Goal: Task Accomplishment & Management: Manage account settings

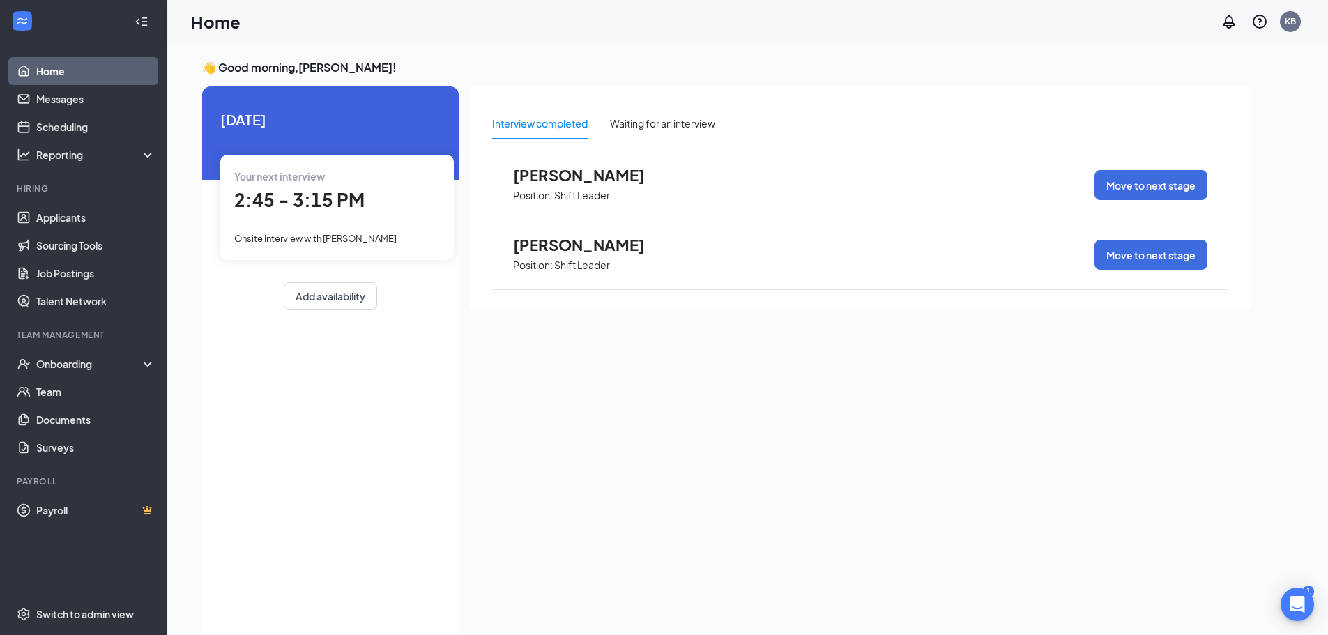
click at [555, 184] on span "Position: Shift Leader" at bounding box center [589, 194] width 153 height 21
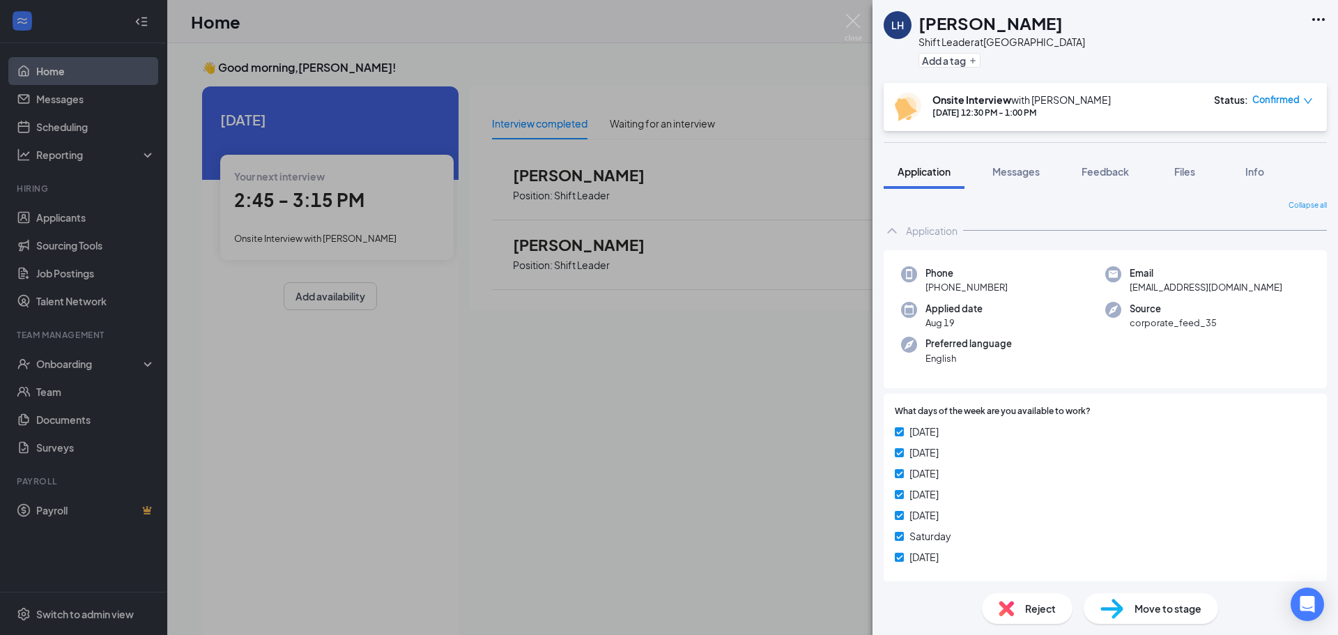
click at [1040, 606] on span "Reject" at bounding box center [1040, 608] width 31 height 15
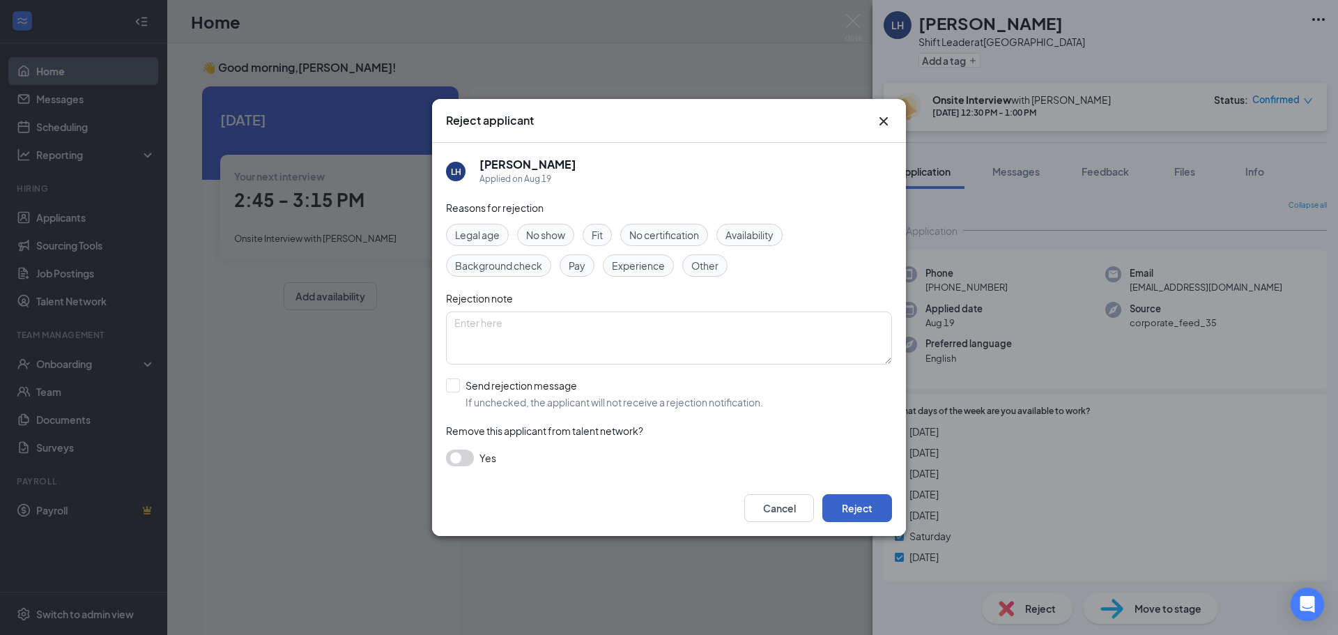
click at [873, 502] on button "Reject" at bounding box center [857, 508] width 70 height 28
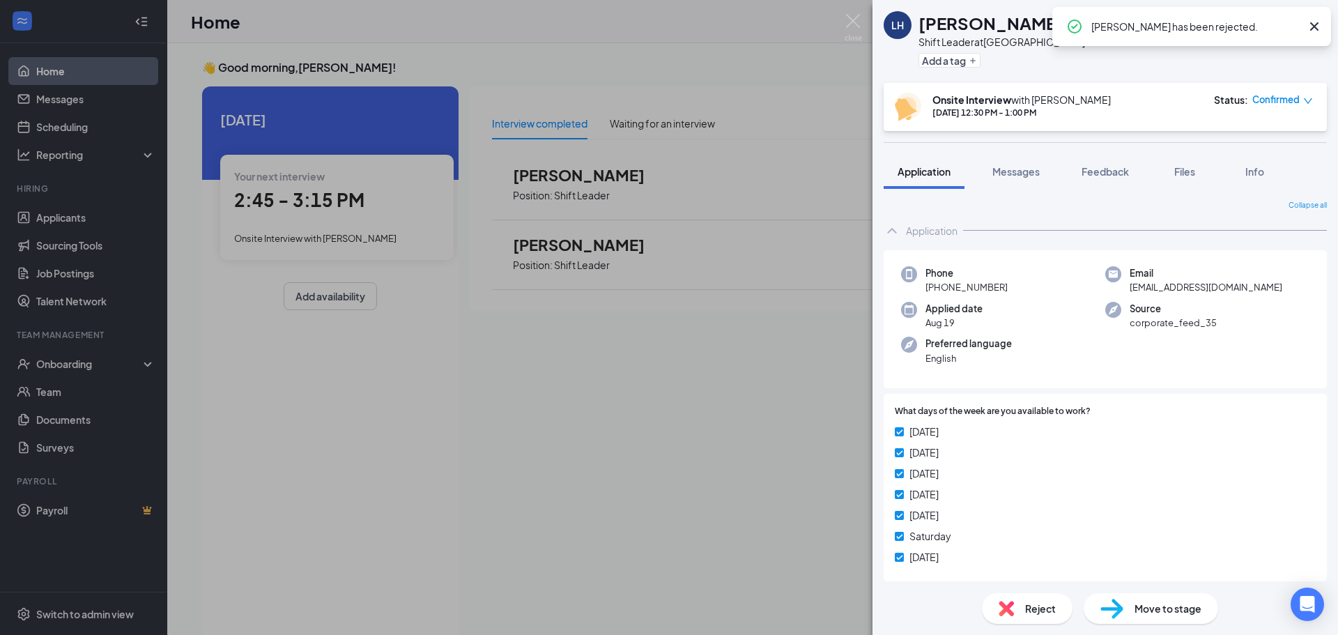
click at [484, 486] on div "LH Latisha Howze Shift Leader at Fort Mill Pkwy Add a tag Onsite Interview with…" at bounding box center [669, 317] width 1338 height 635
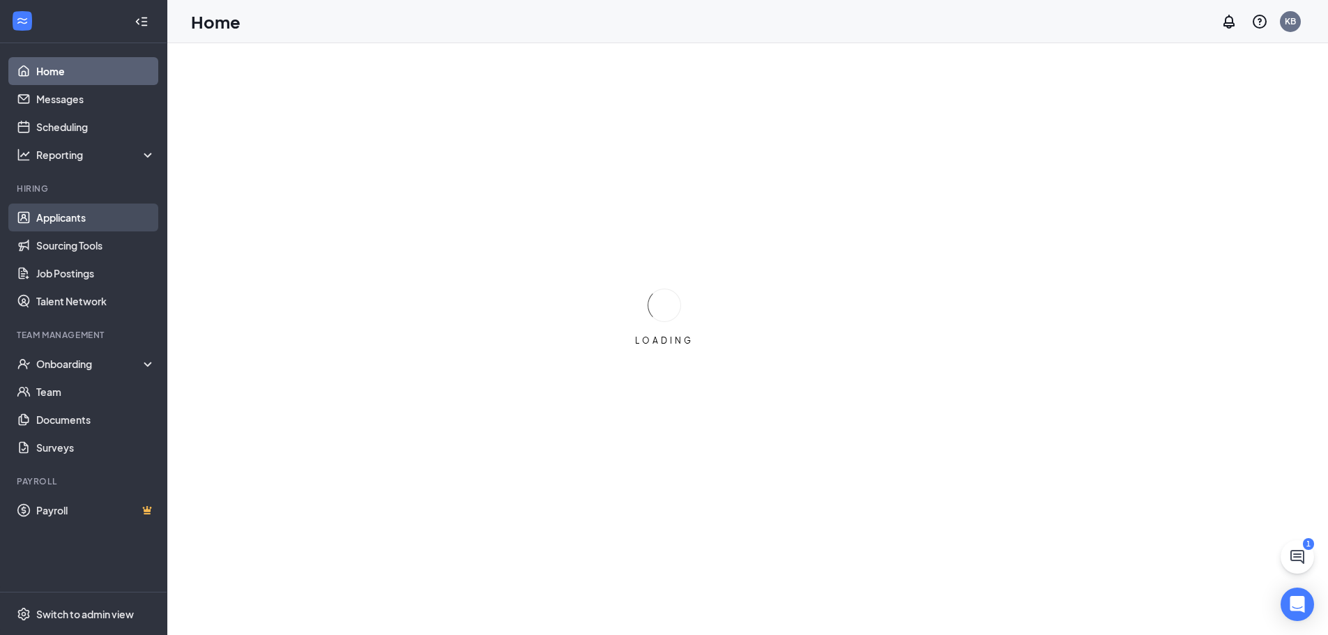
click at [49, 220] on link "Applicants" at bounding box center [95, 217] width 119 height 28
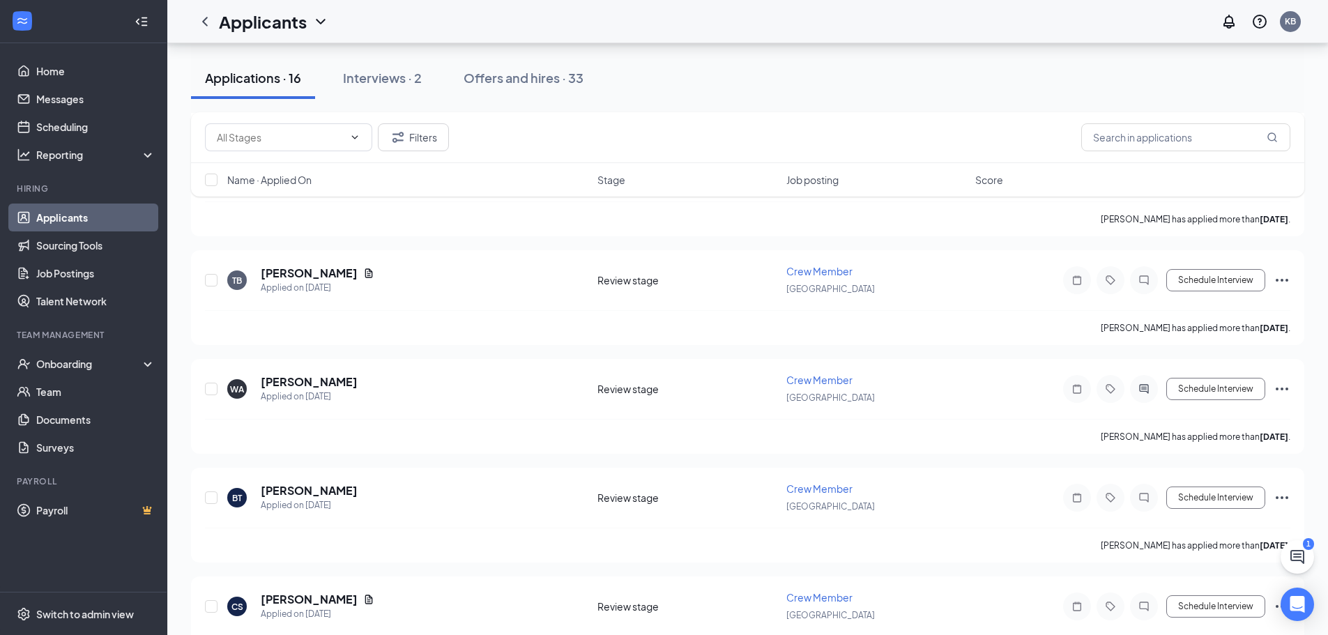
scroll to position [1377, 0]
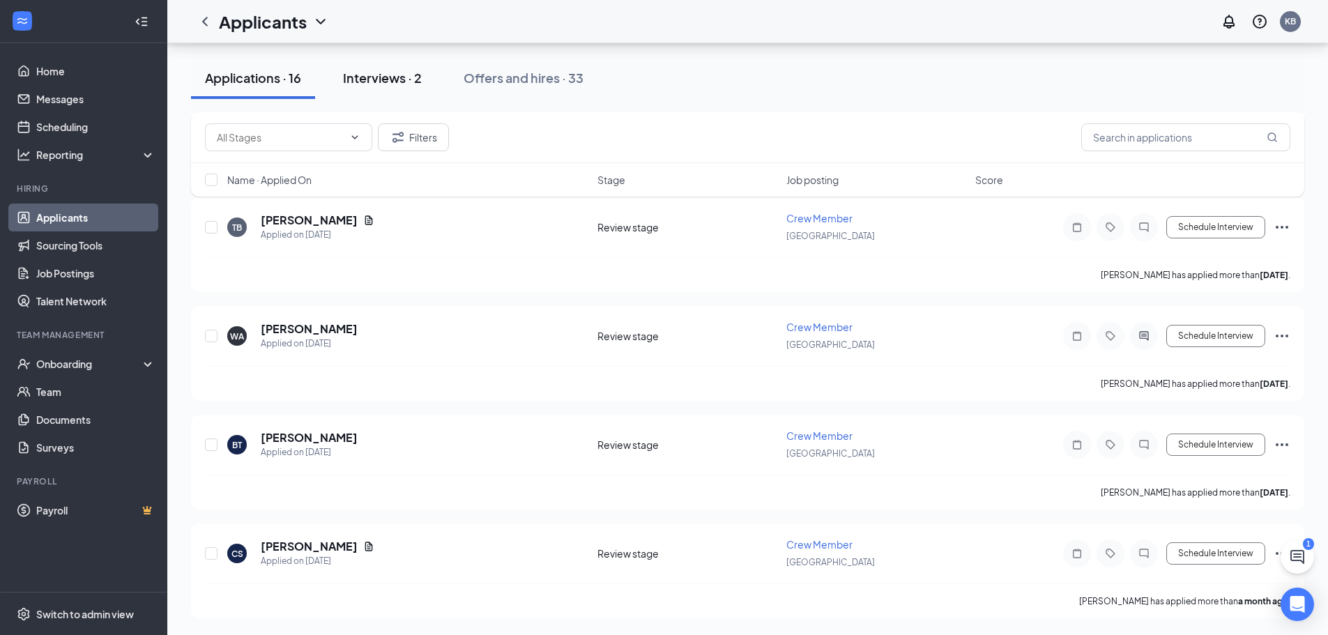
click at [404, 79] on div "Interviews · 2" at bounding box center [382, 77] width 79 height 17
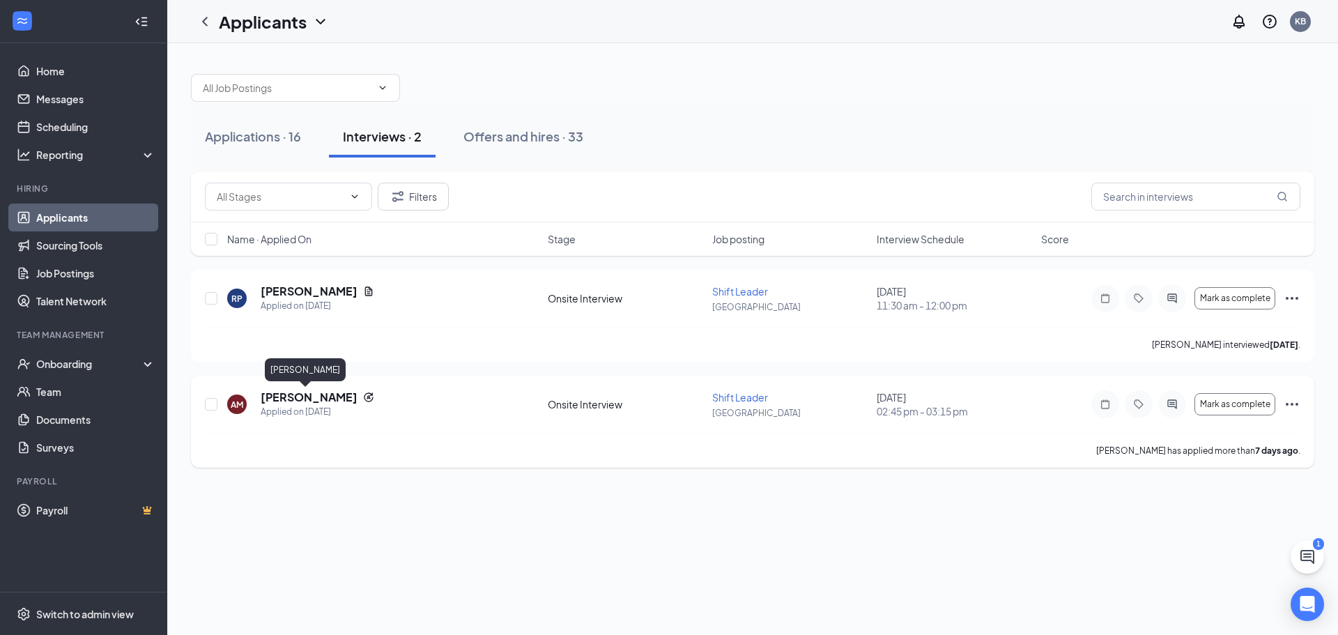
click at [276, 396] on h5 "[PERSON_NAME]" at bounding box center [309, 397] width 97 height 15
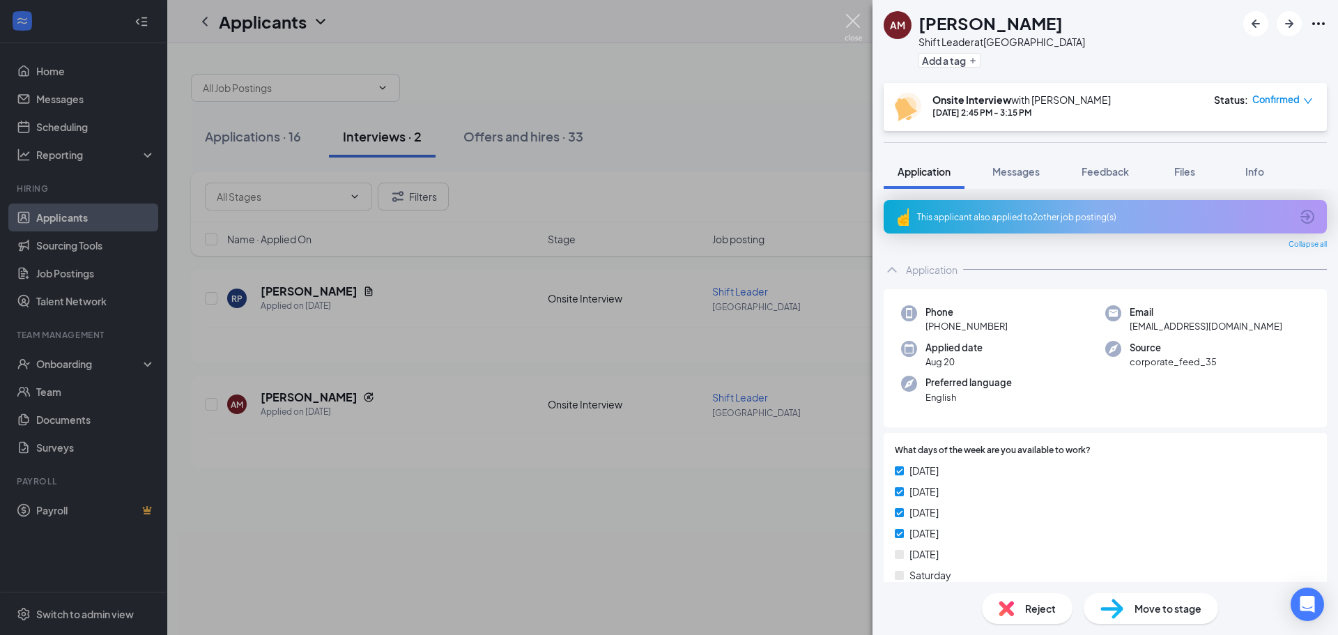
click at [853, 22] on img at bounding box center [853, 27] width 17 height 27
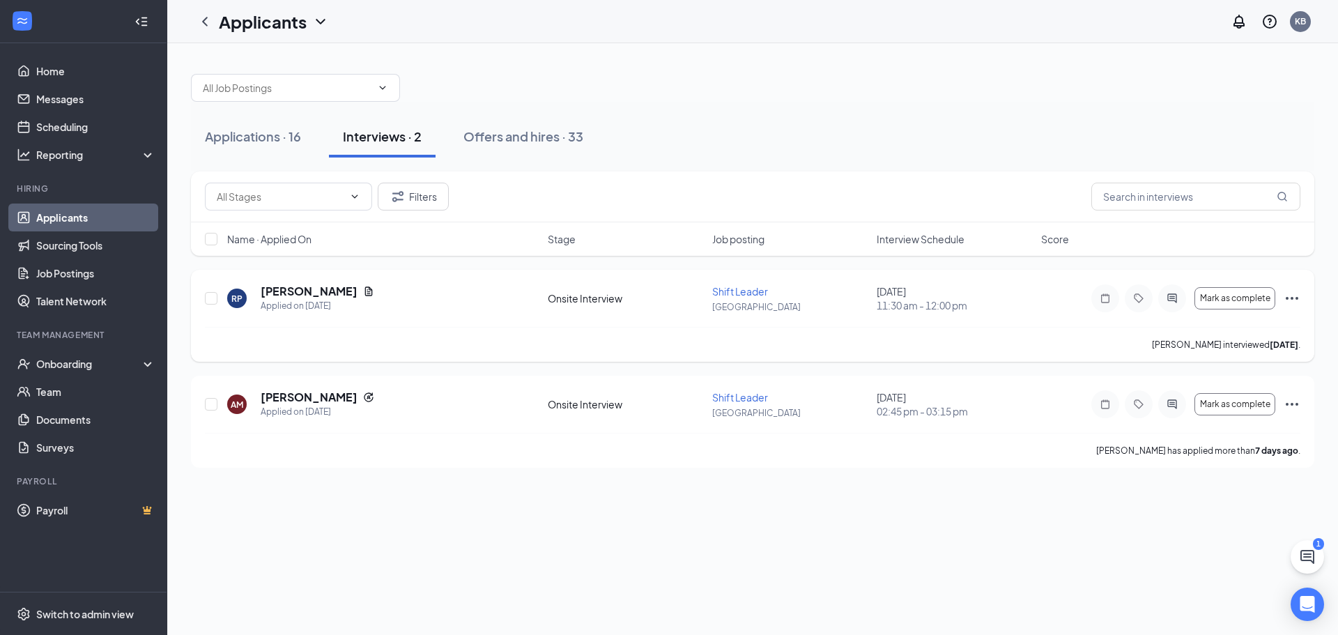
click at [1295, 301] on icon "Ellipses" at bounding box center [1292, 298] width 17 height 17
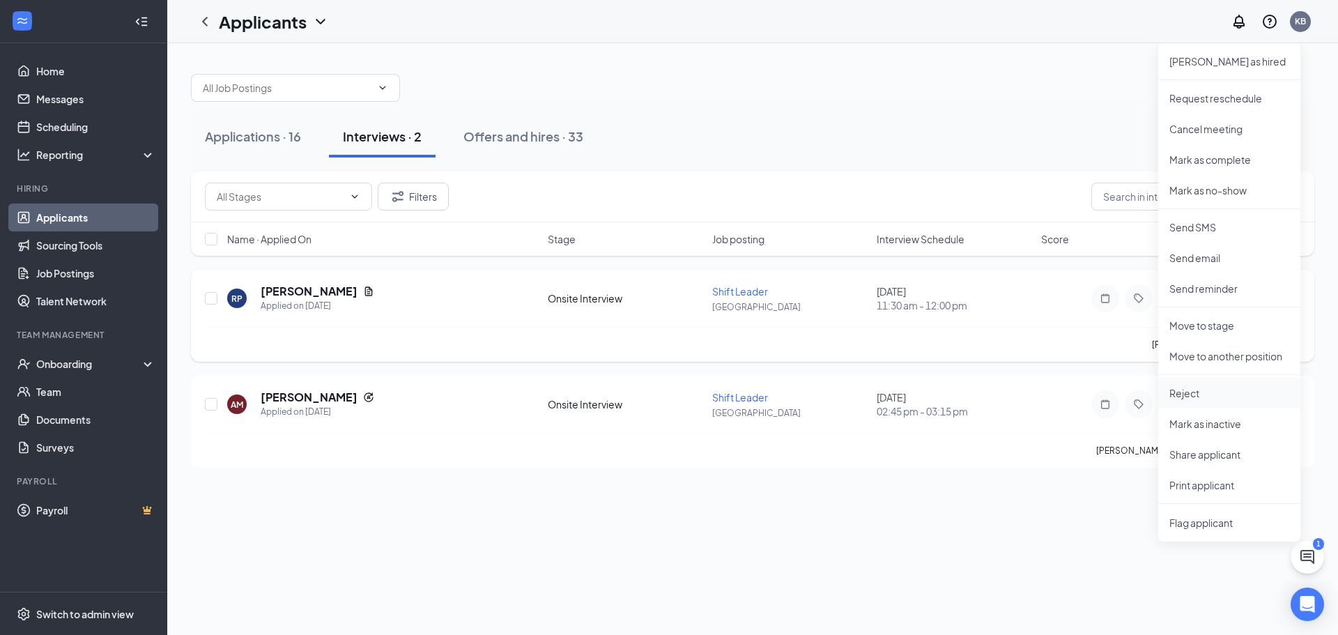
click at [1212, 398] on p "Reject" at bounding box center [1229, 393] width 120 height 14
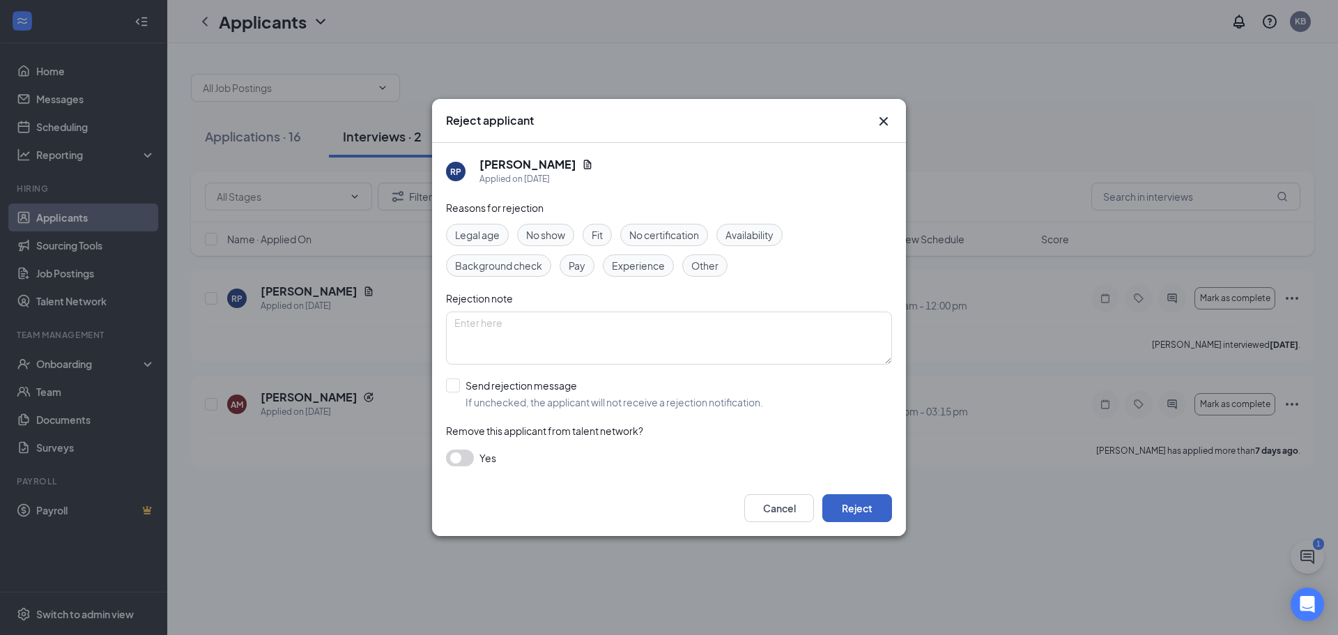
click at [863, 509] on button "Reject" at bounding box center [857, 508] width 70 height 28
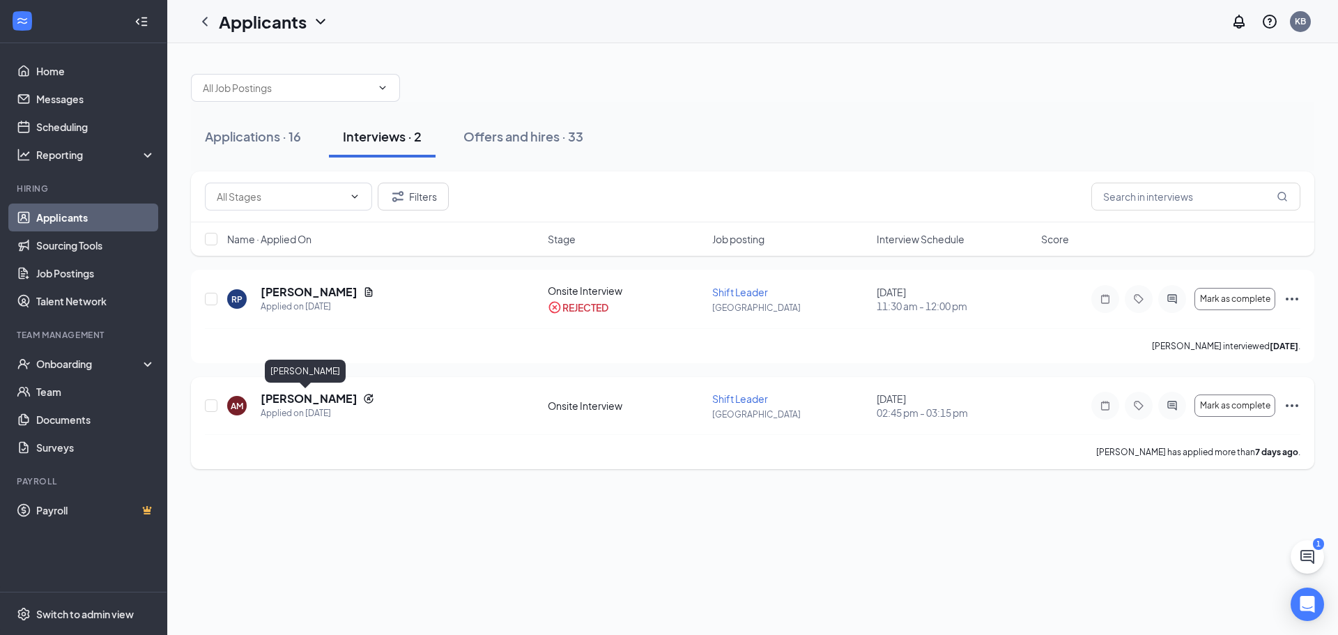
click at [311, 398] on h5 "[PERSON_NAME]" at bounding box center [309, 398] width 97 height 15
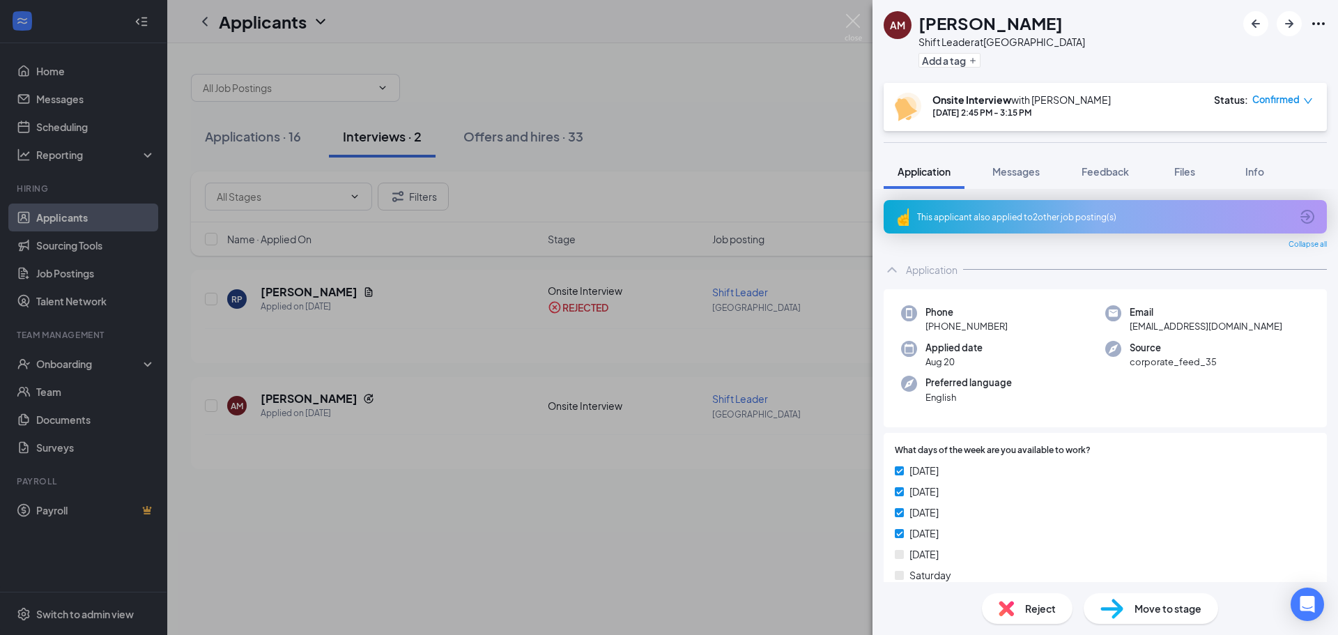
drag, startPoint x: 717, startPoint y: 118, endPoint x: 719, endPoint y: 128, distance: 10.7
click at [716, 118] on div "AM [PERSON_NAME] Shift Leader at [GEOGRAPHIC_DATA] Add a tag Onsite Interview w…" at bounding box center [669, 317] width 1338 height 635
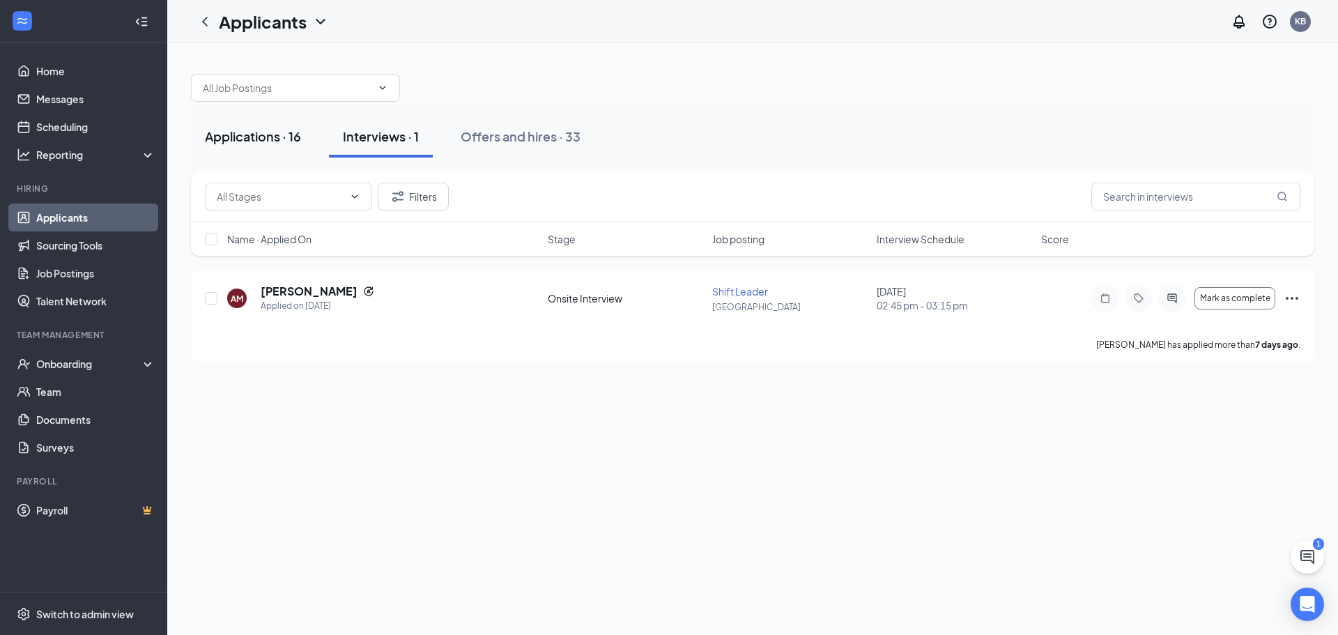
click at [270, 126] on button "Applications · 16" at bounding box center [253, 137] width 124 height 42
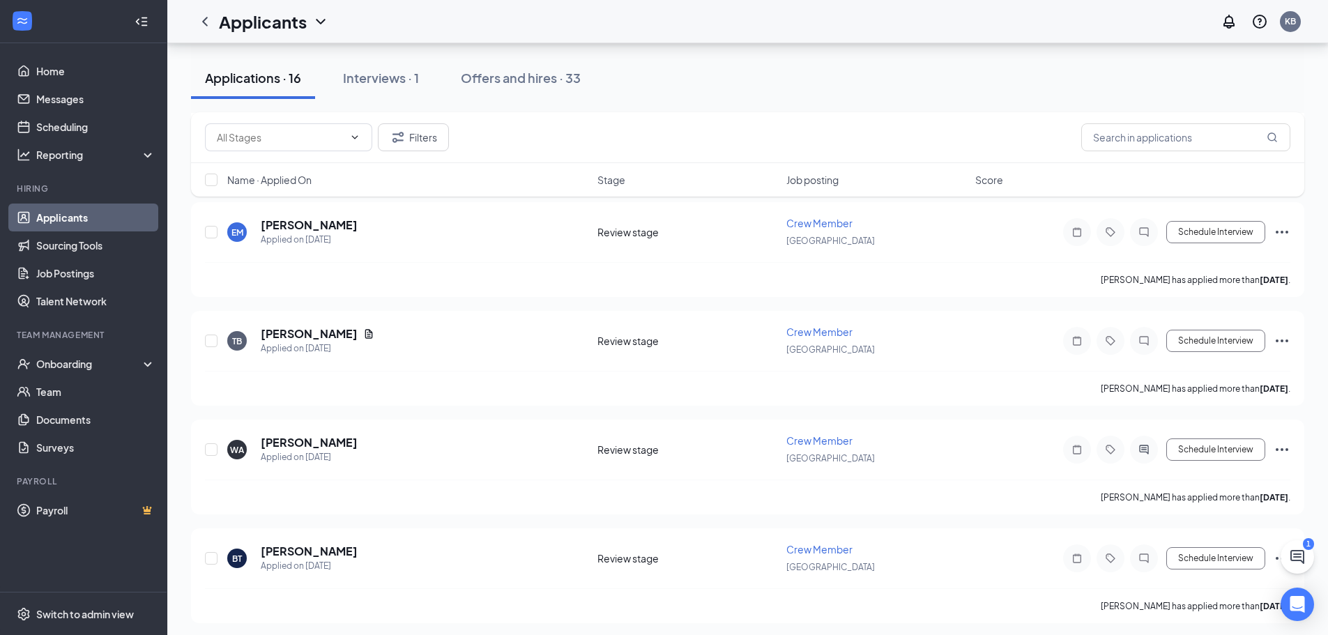
scroll to position [1377, 0]
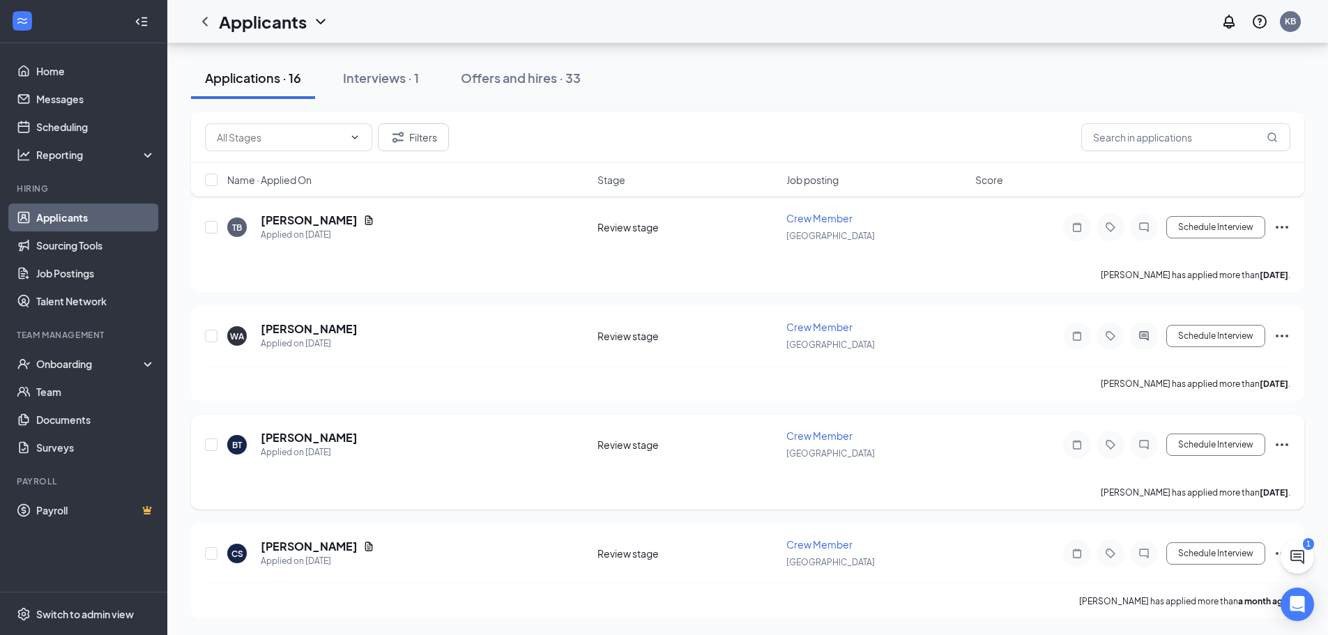
click at [1280, 440] on icon "Ellipses" at bounding box center [1281, 444] width 17 height 17
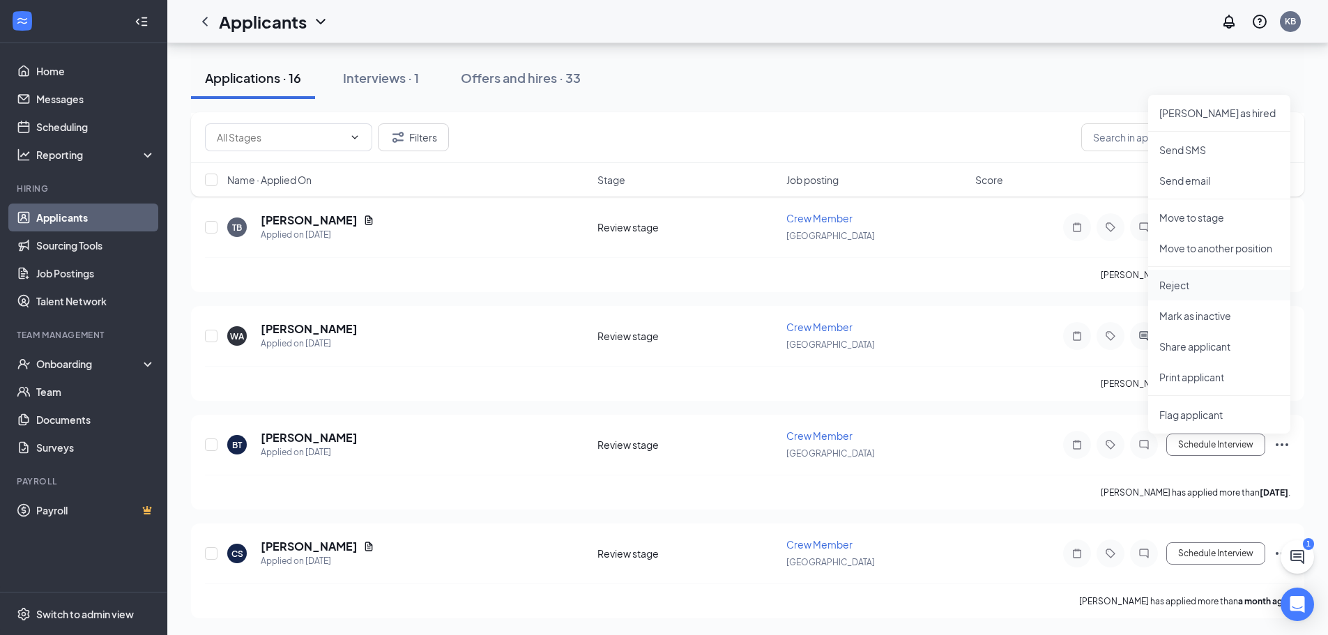
click at [1173, 284] on p "Reject" at bounding box center [1219, 285] width 120 height 14
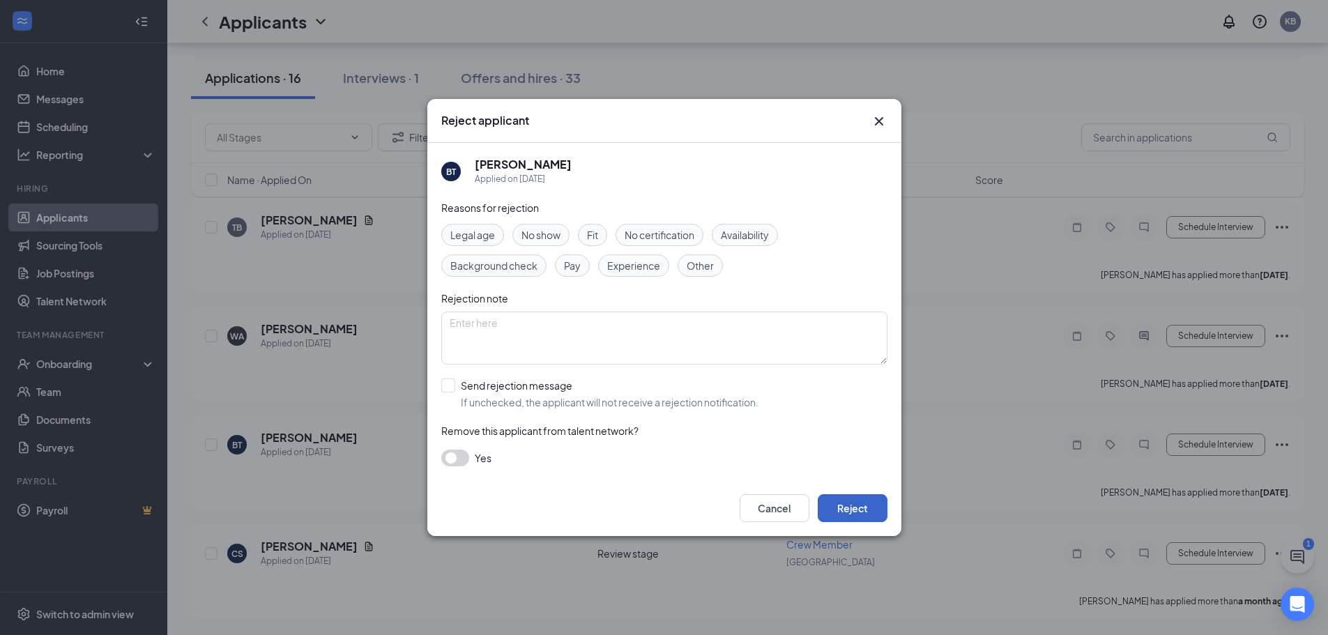
click at [867, 507] on button "Reject" at bounding box center [852, 508] width 70 height 28
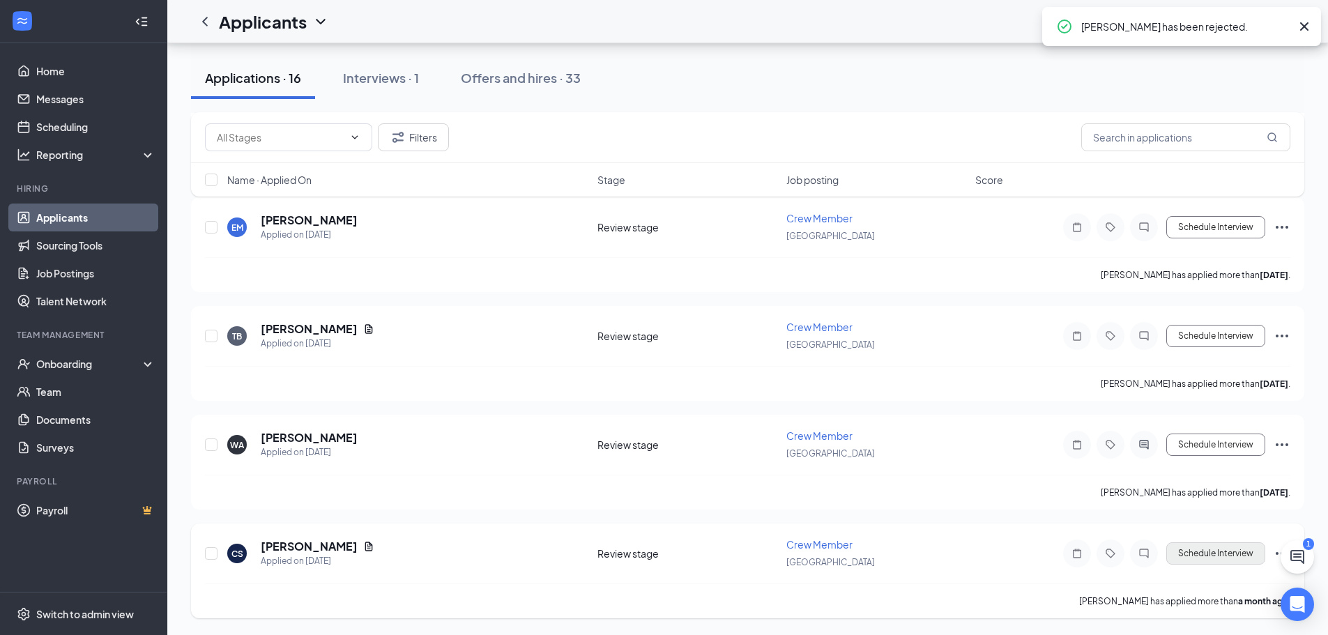
scroll to position [1268, 0]
click at [1277, 556] on icon "Ellipses" at bounding box center [1281, 553] width 17 height 17
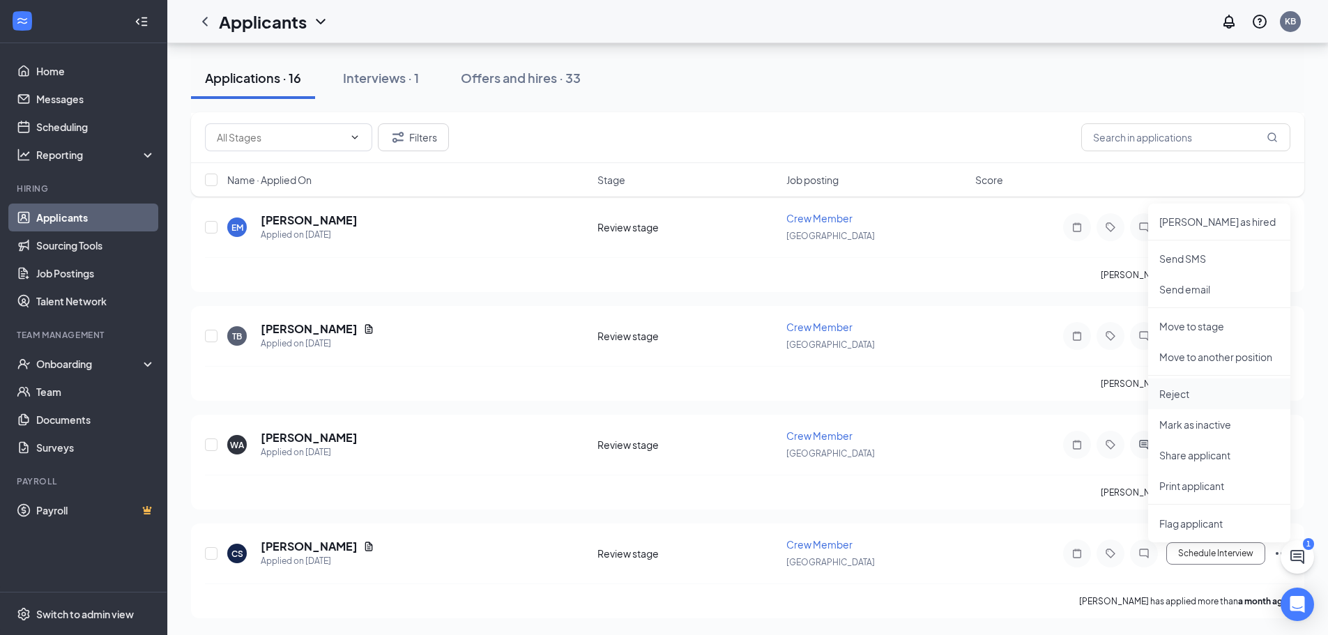
click at [1183, 395] on p "Reject" at bounding box center [1219, 394] width 120 height 14
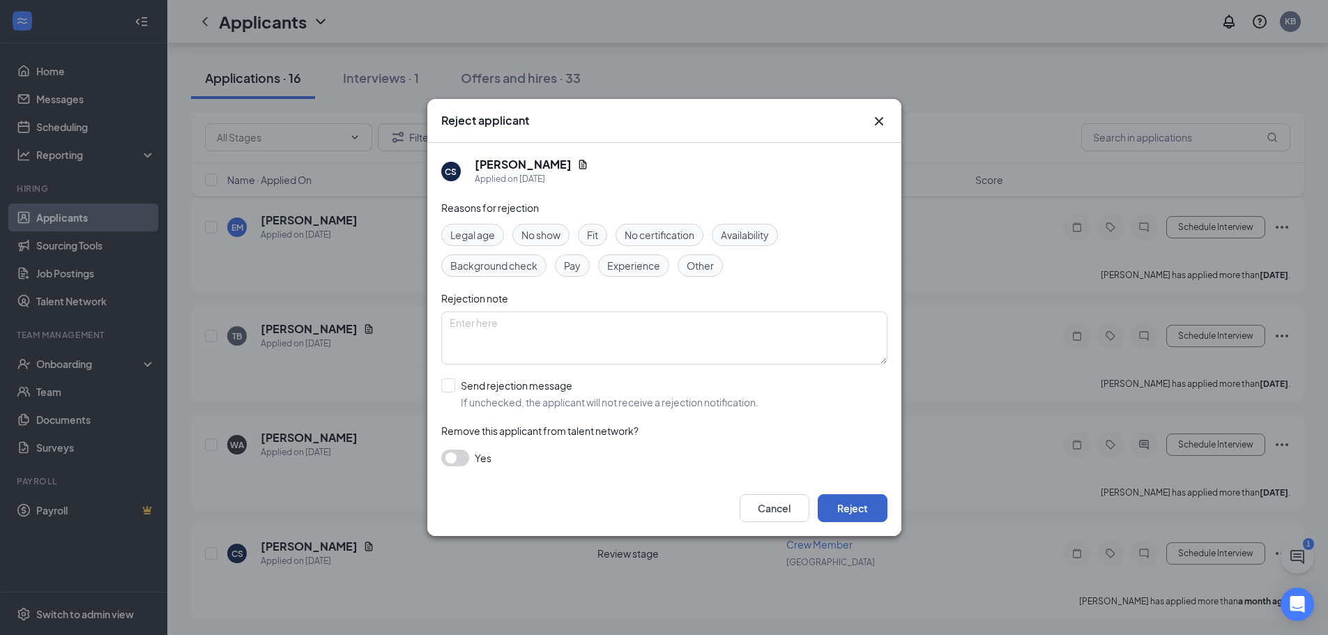
click at [857, 499] on button "Reject" at bounding box center [852, 508] width 70 height 28
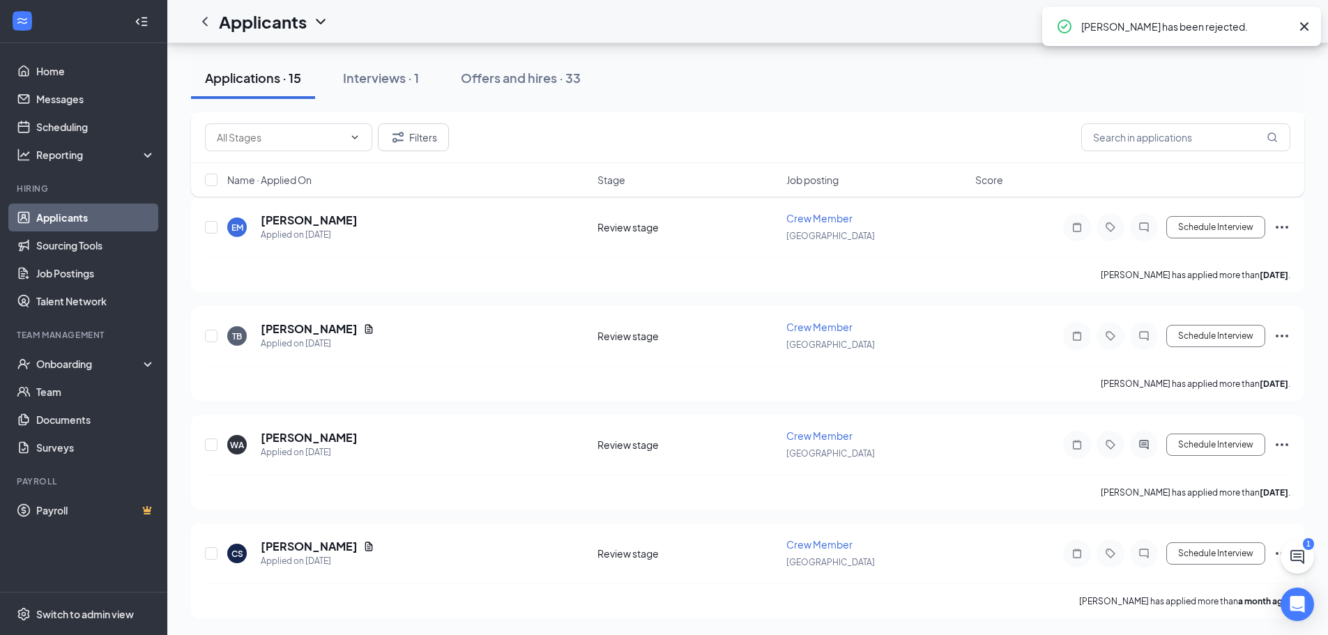
scroll to position [1160, 0]
click at [1294, 555] on icon "ChatActive" at bounding box center [1297, 557] width 14 height 14
click at [1121, 604] on div "Chat 1" at bounding box center [1133, 617] width 236 height 33
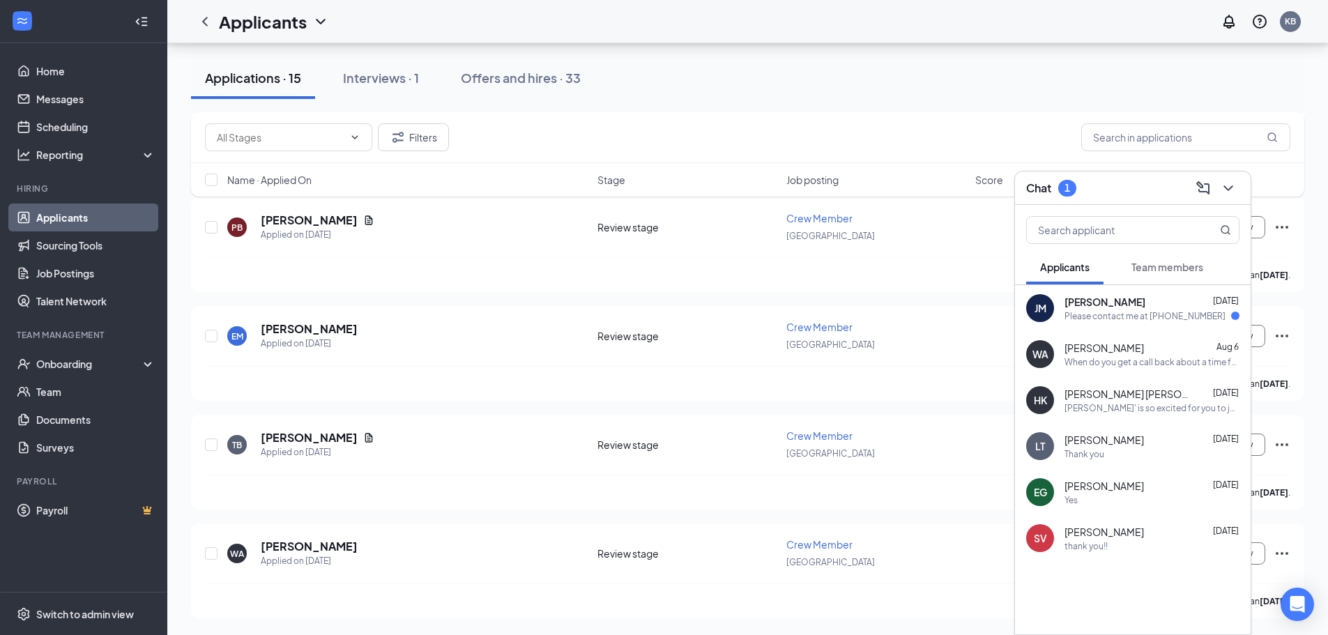
click at [1098, 315] on div "Please contact me at [PHONE_NUMBER]" at bounding box center [1144, 316] width 161 height 12
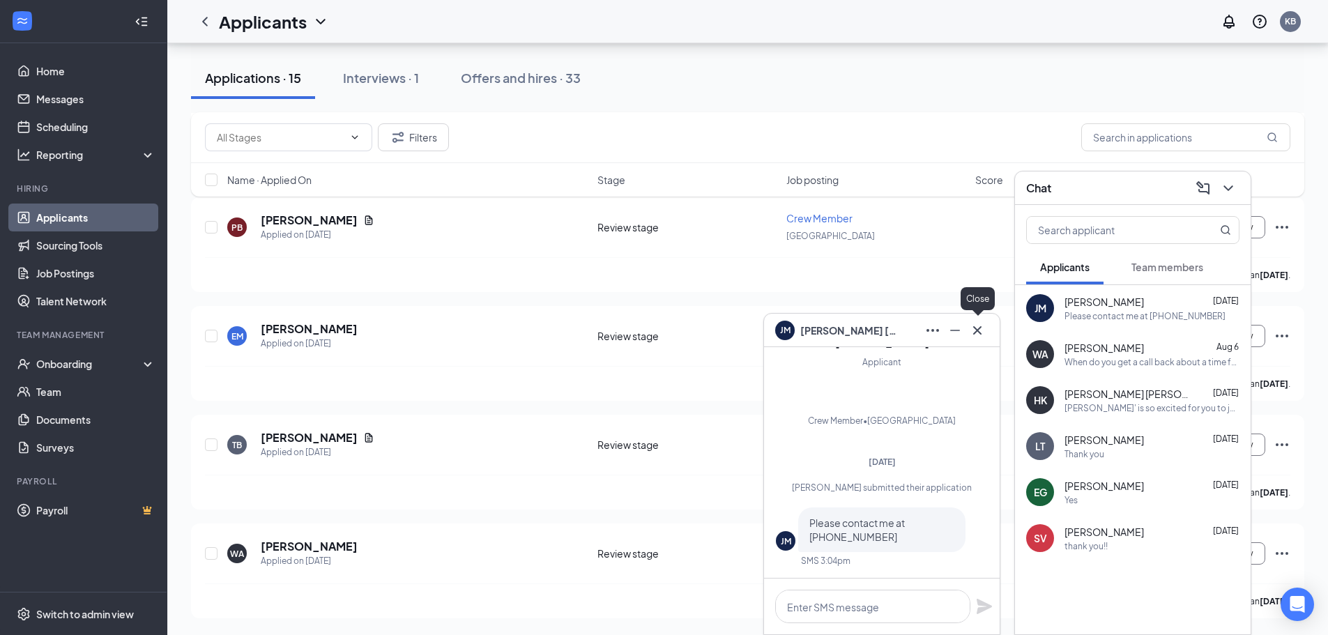
click at [978, 329] on icon "Cross" at bounding box center [977, 329] width 8 height 8
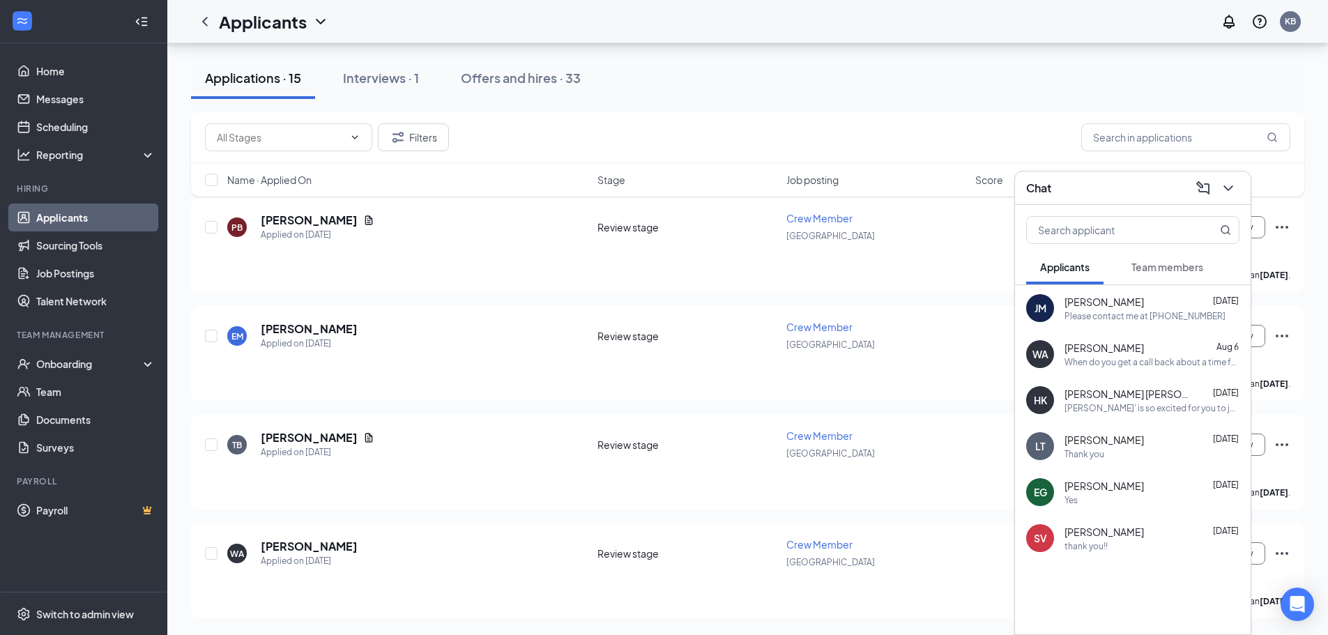
click at [1238, 194] on button at bounding box center [1228, 188] width 22 height 22
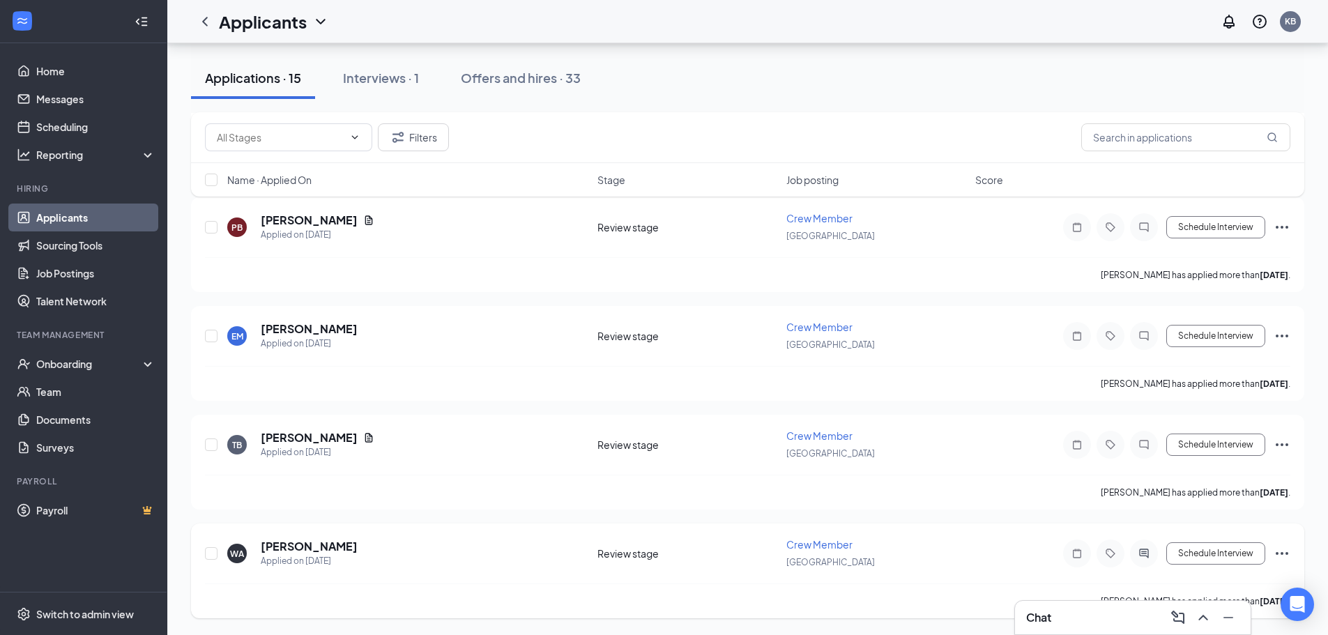
click at [1280, 555] on icon "Ellipses" at bounding box center [1281, 553] width 17 height 17
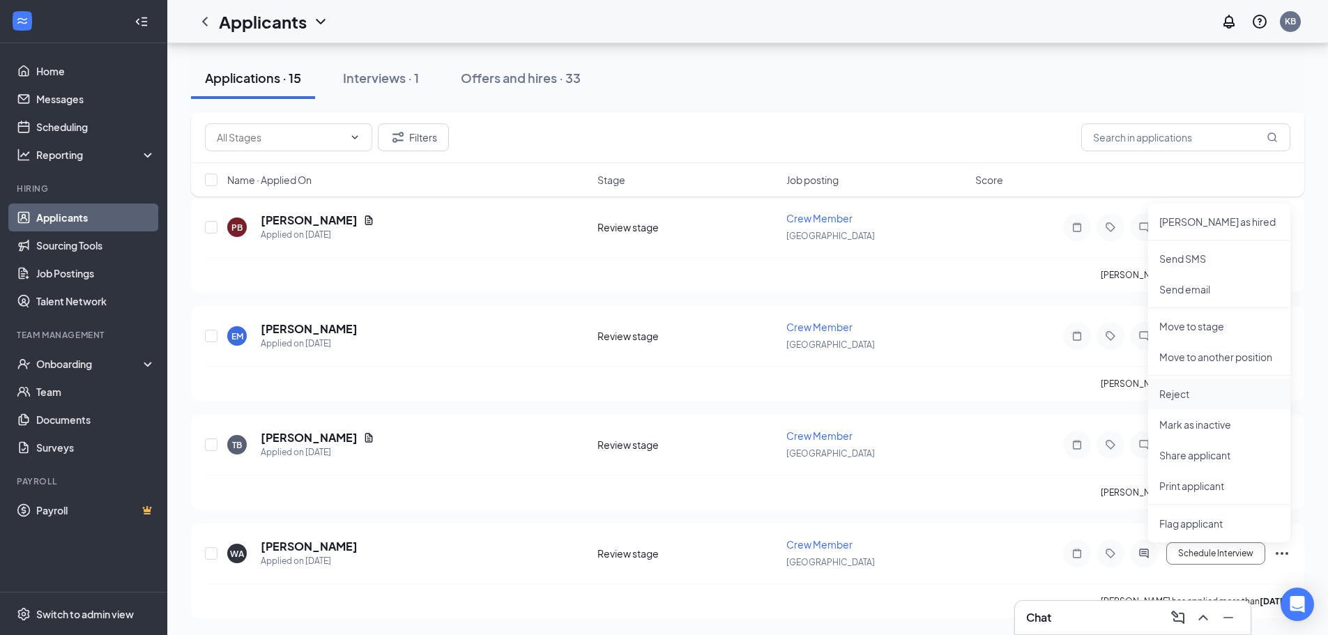
click at [1185, 406] on li "Reject" at bounding box center [1219, 393] width 142 height 31
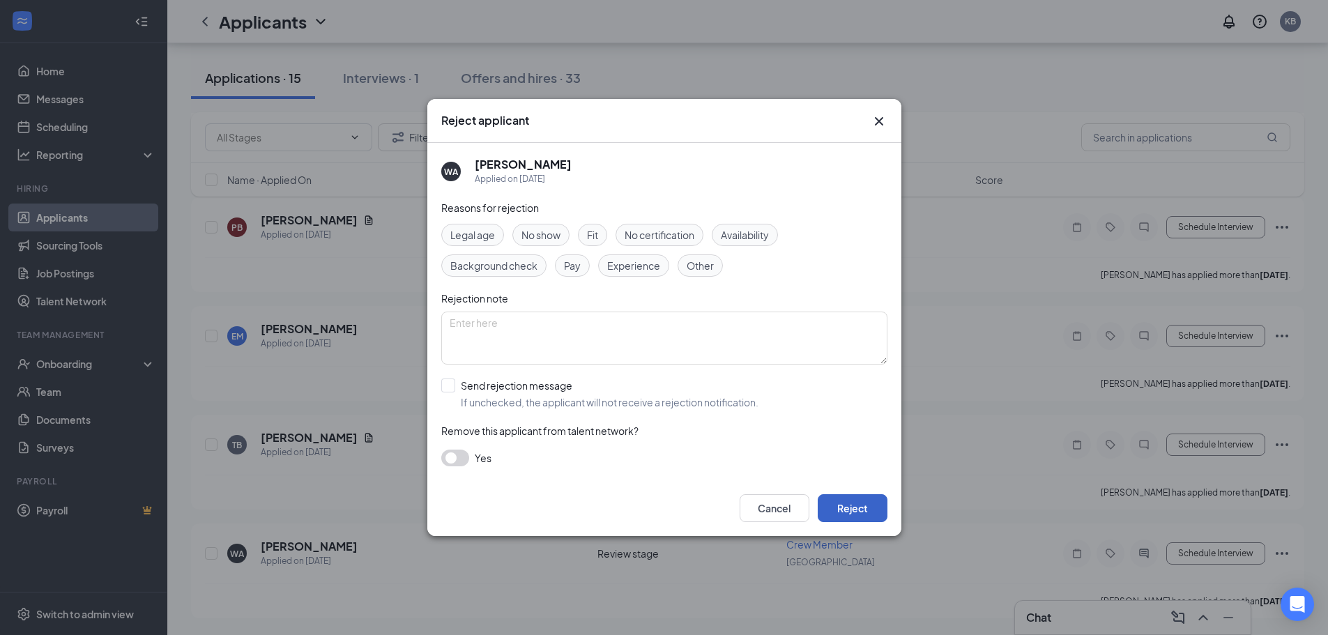
click at [845, 509] on button "Reject" at bounding box center [852, 508] width 70 height 28
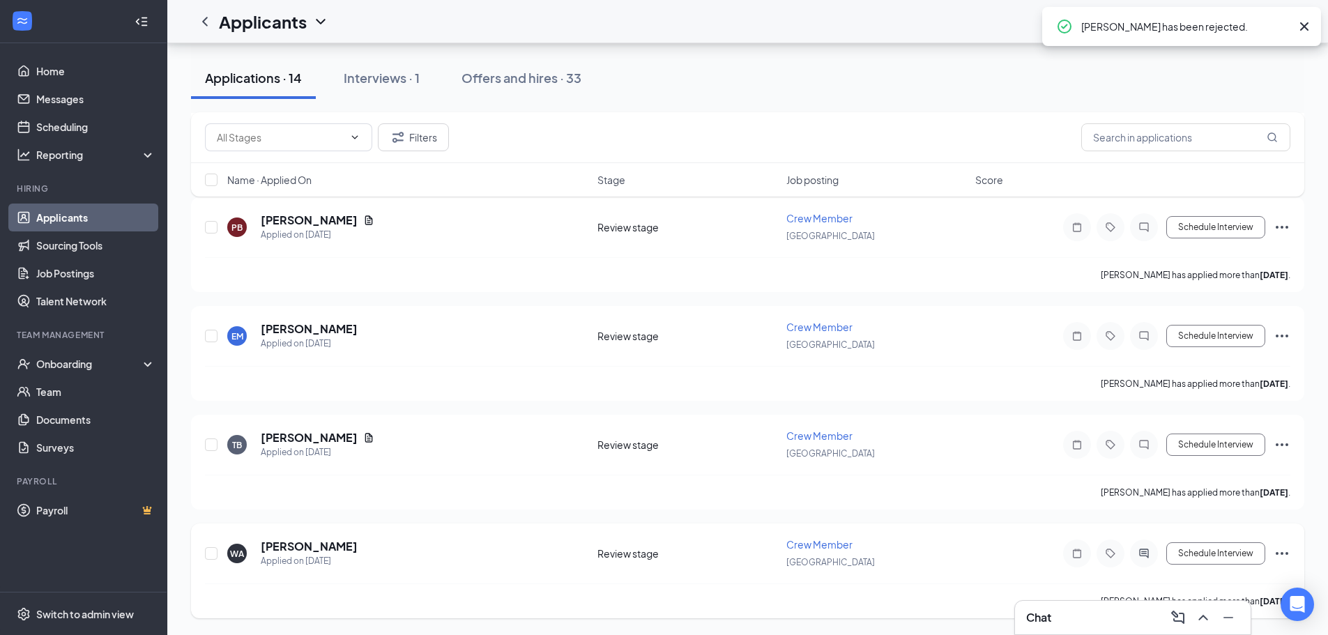
scroll to position [1051, 0]
click at [1286, 548] on icon "Ellipses" at bounding box center [1281, 553] width 17 height 17
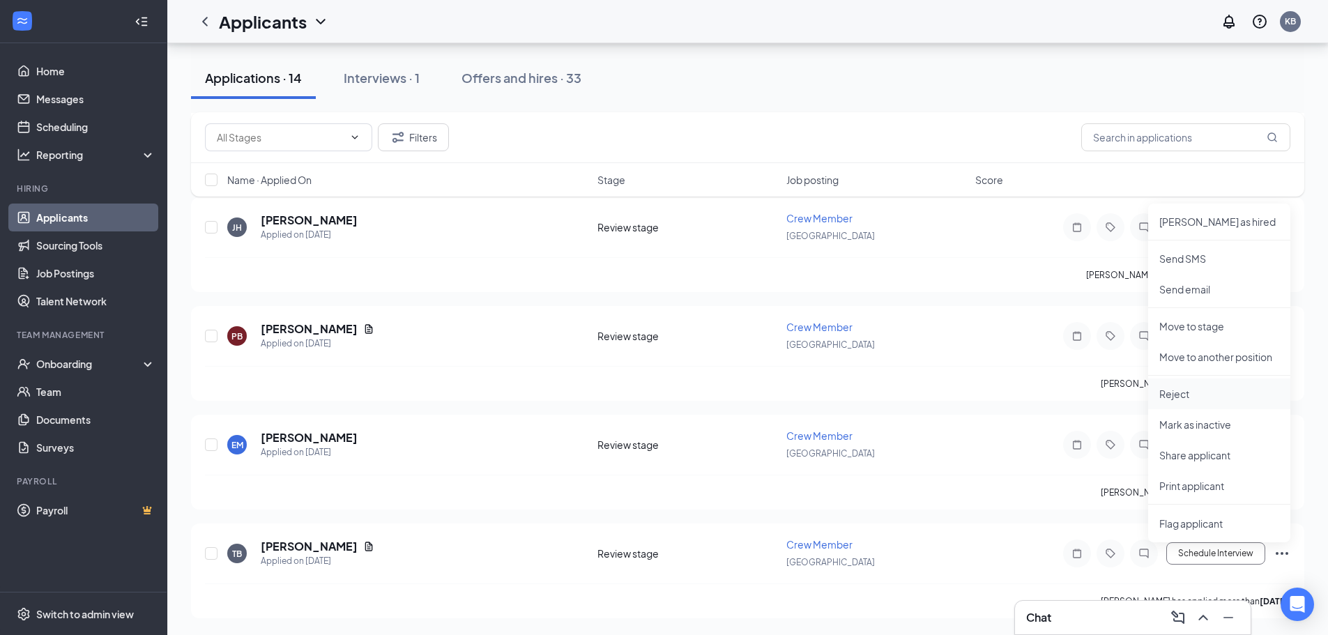
click at [1176, 390] on p "Reject" at bounding box center [1219, 394] width 120 height 14
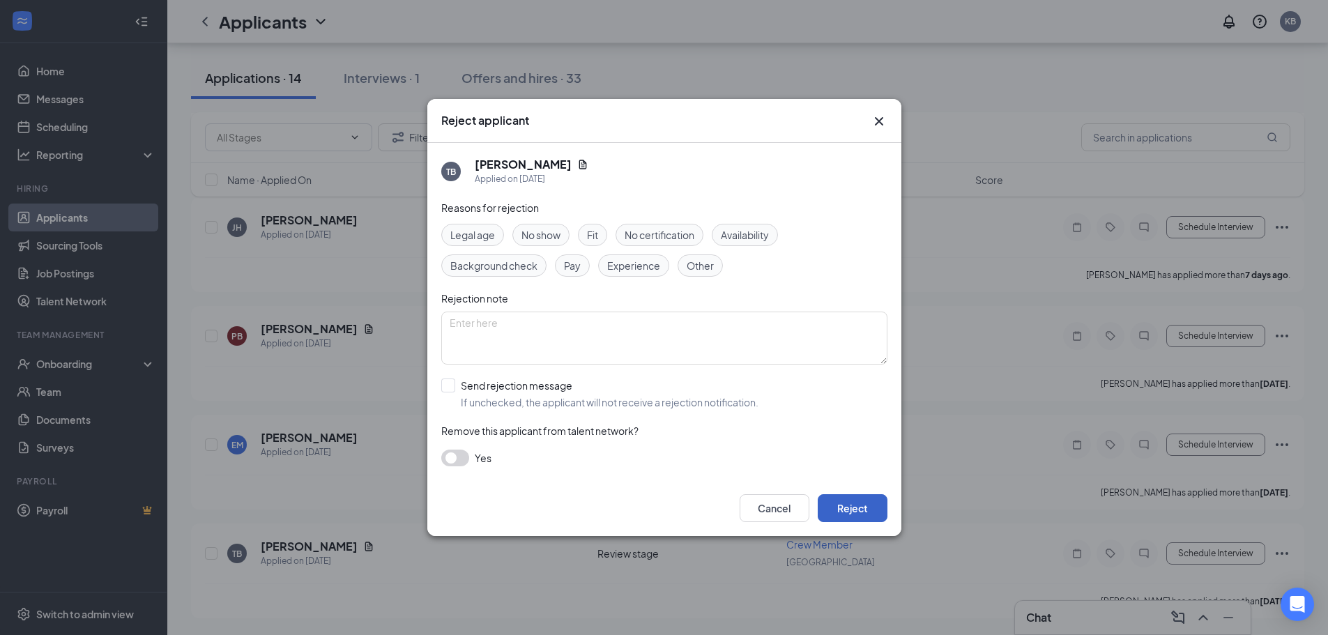
click at [862, 505] on button "Reject" at bounding box center [852, 508] width 70 height 28
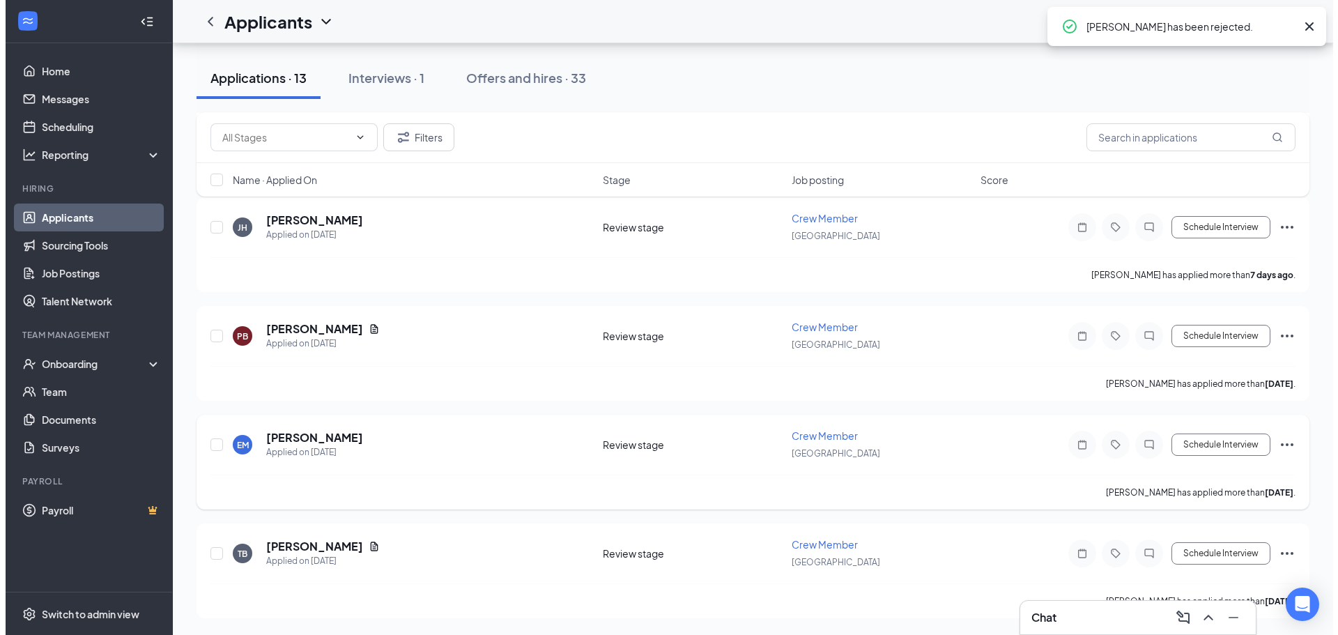
scroll to position [942, 0]
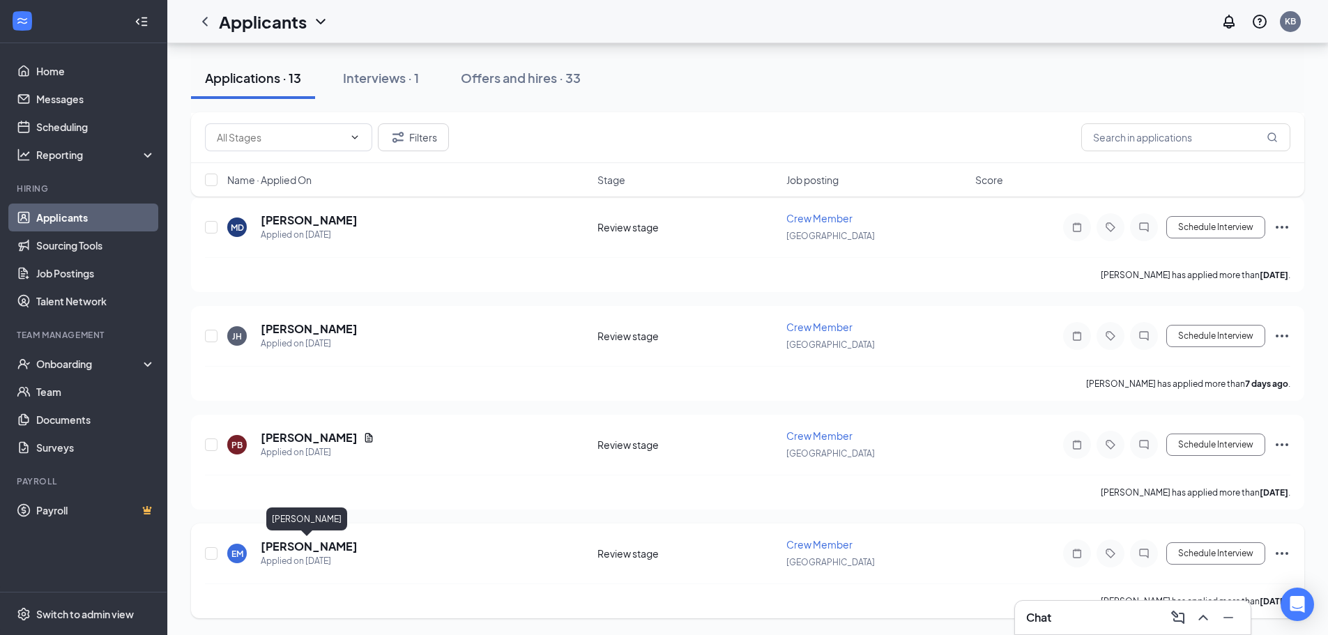
click at [303, 548] on h5 "[PERSON_NAME]" at bounding box center [309, 546] width 97 height 15
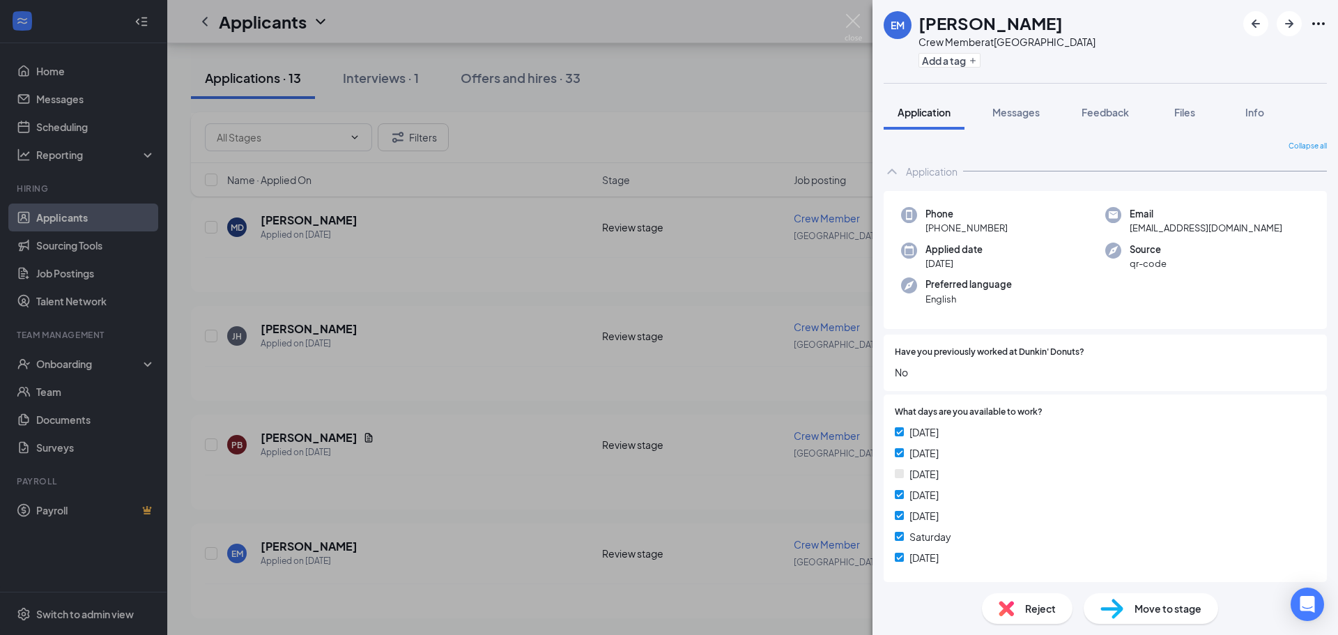
click at [1019, 603] on div "Reject" at bounding box center [1027, 608] width 91 height 31
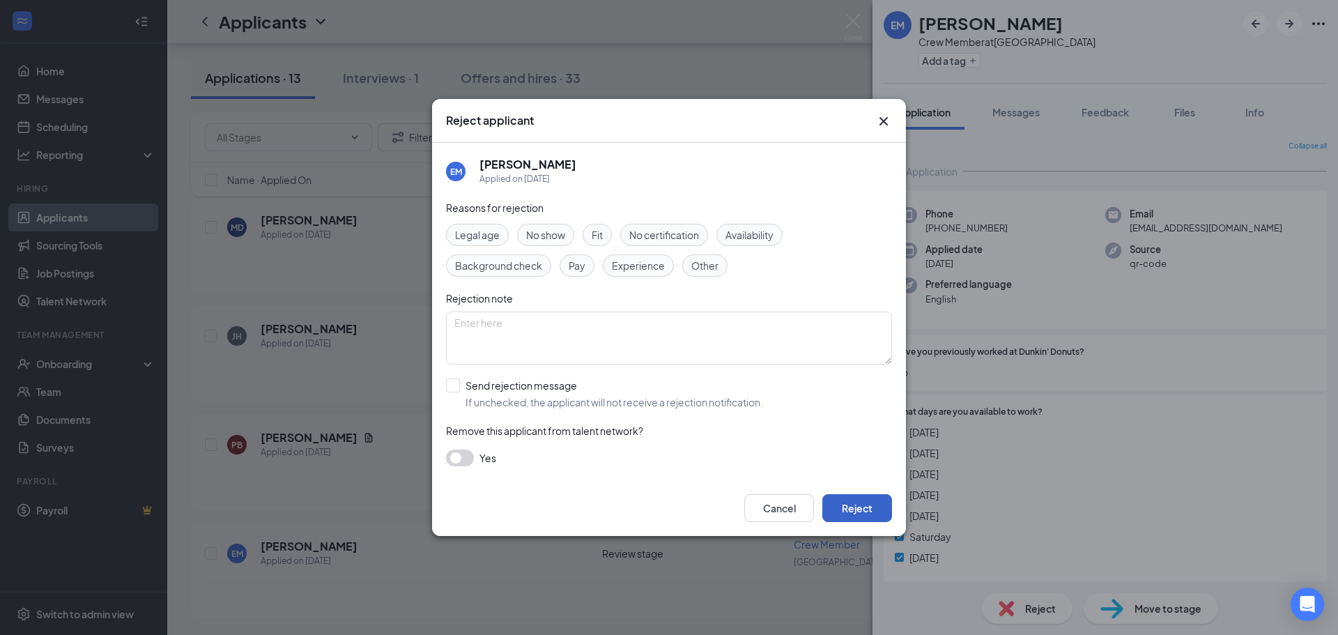
click at [872, 512] on button "Reject" at bounding box center [857, 508] width 70 height 28
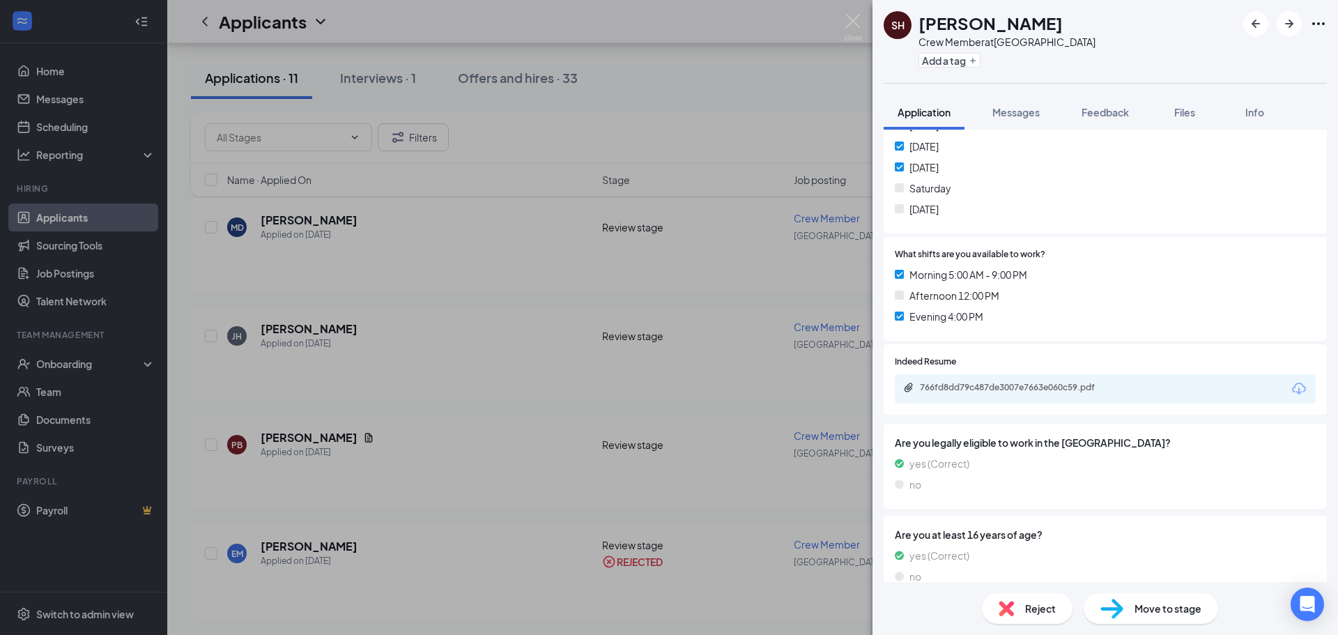
scroll to position [410, 0]
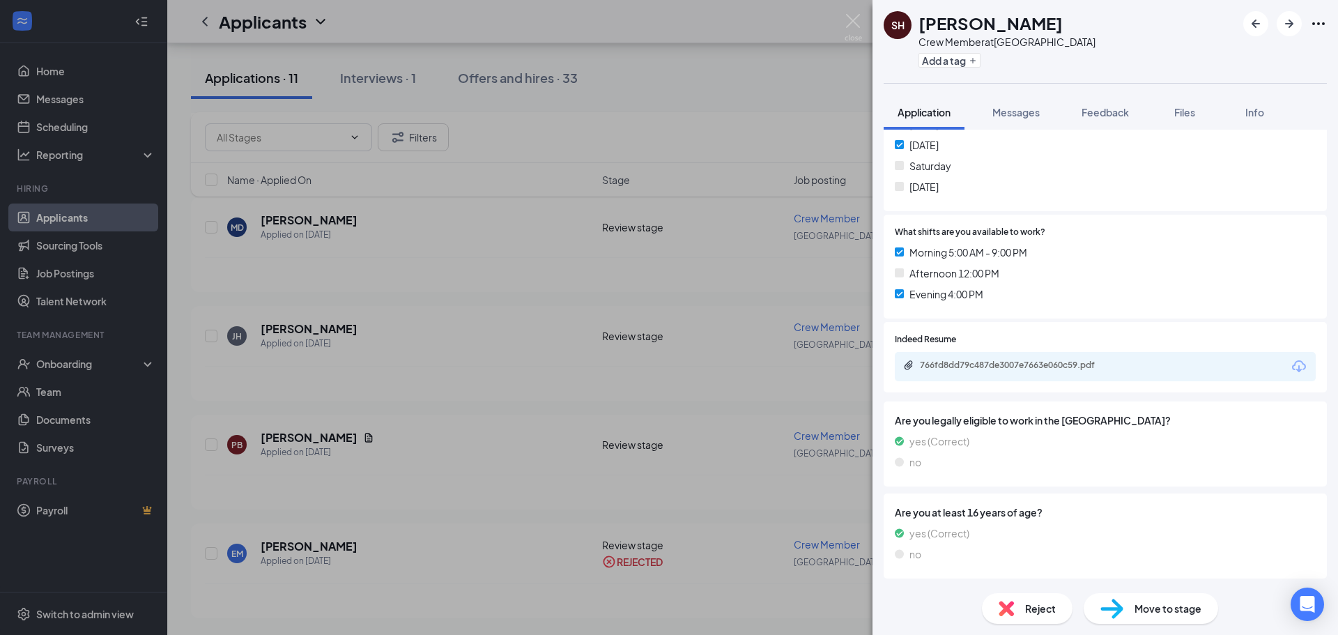
click at [1291, 372] on icon "Download" at bounding box center [1299, 366] width 17 height 17
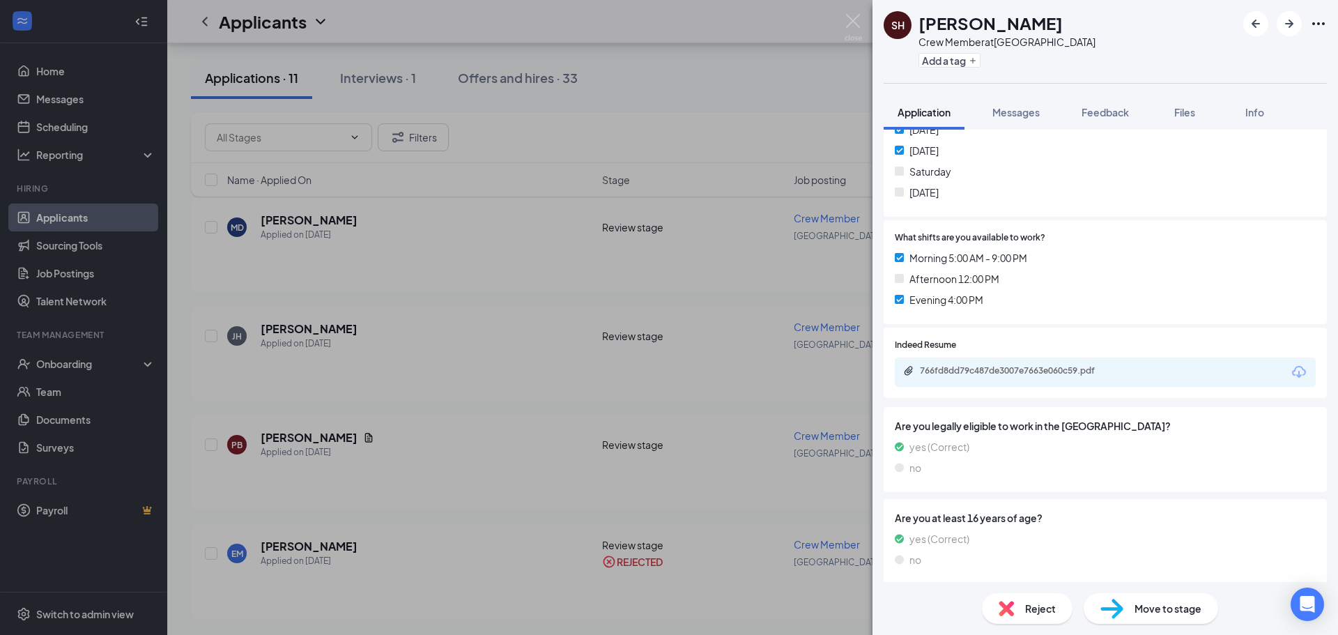
click at [1017, 601] on div "Reject" at bounding box center [1027, 608] width 91 height 31
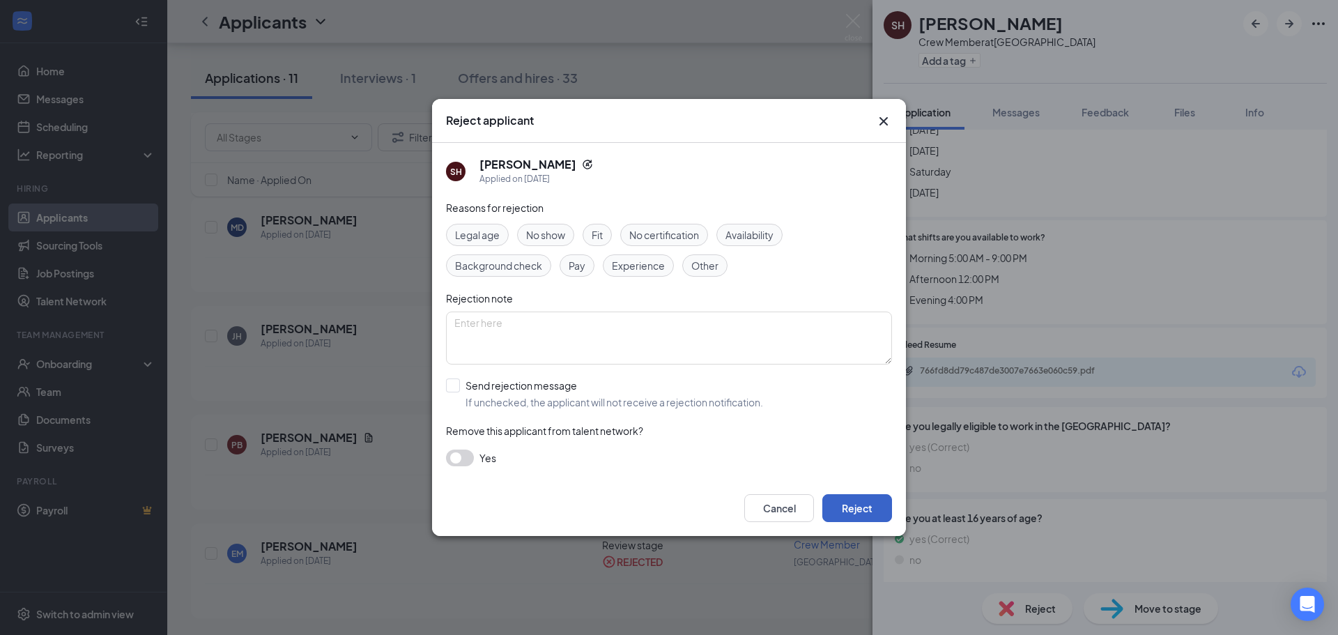
click at [870, 502] on button "Reject" at bounding box center [857, 508] width 70 height 28
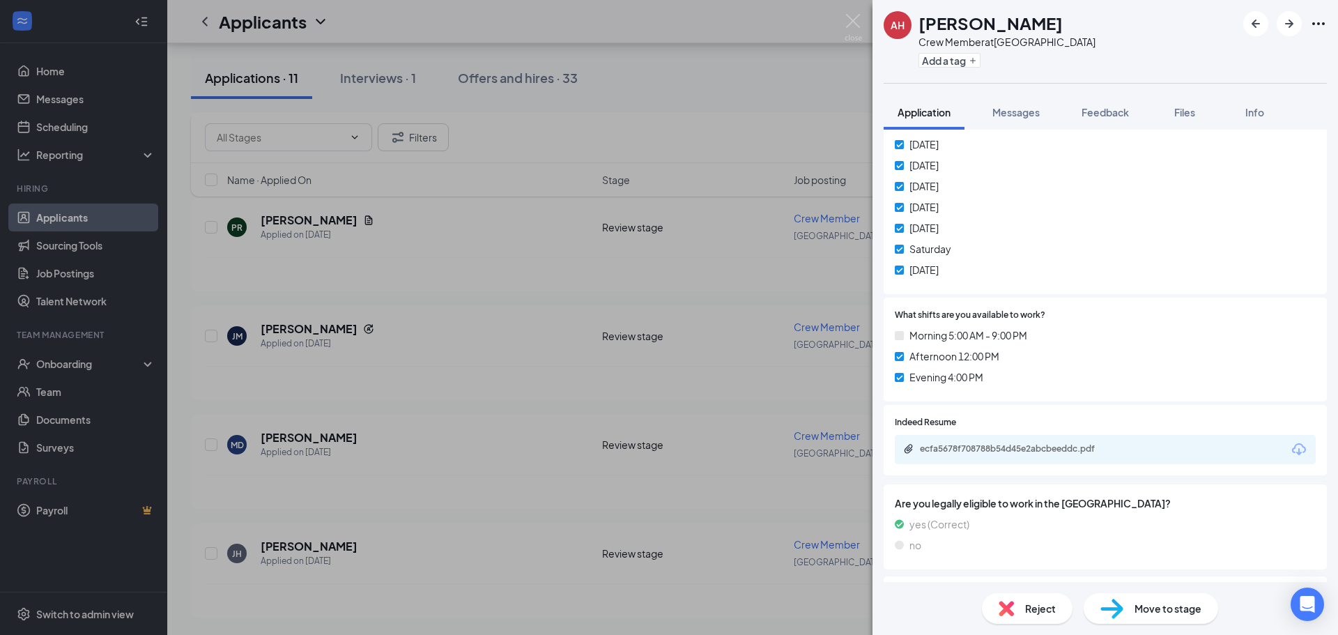
scroll to position [348, 0]
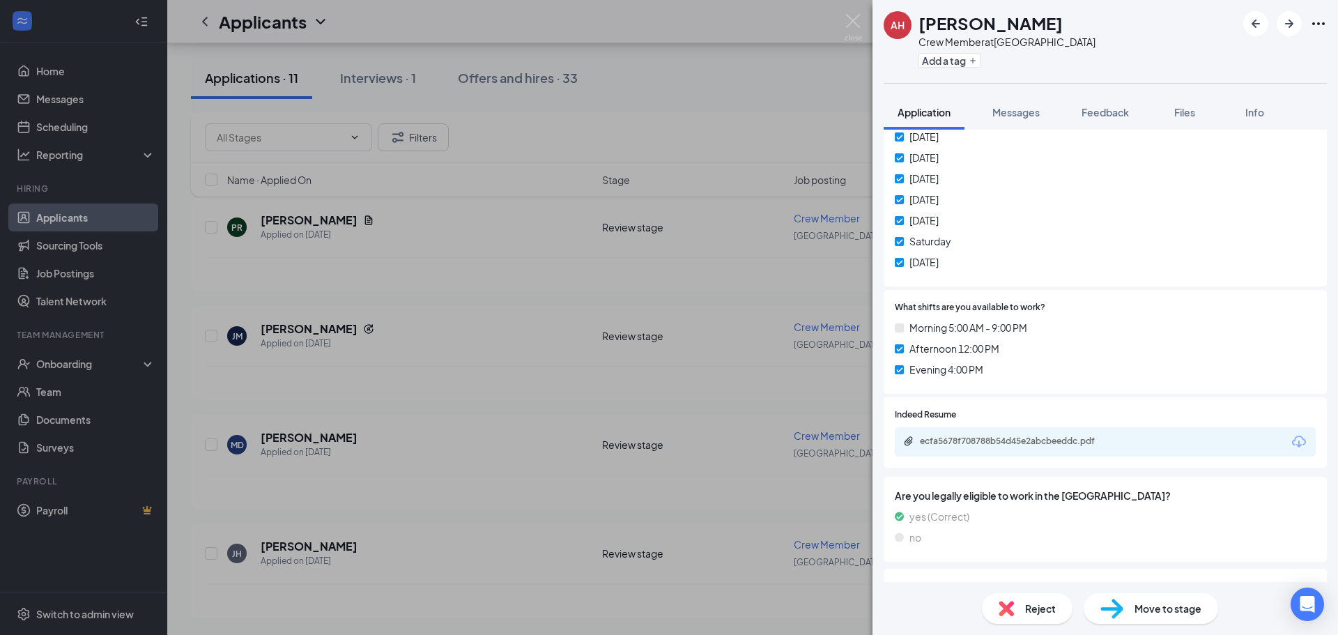
click at [1294, 433] on icon "Download" at bounding box center [1299, 441] width 17 height 17
click at [1043, 609] on span "Reject" at bounding box center [1040, 608] width 31 height 15
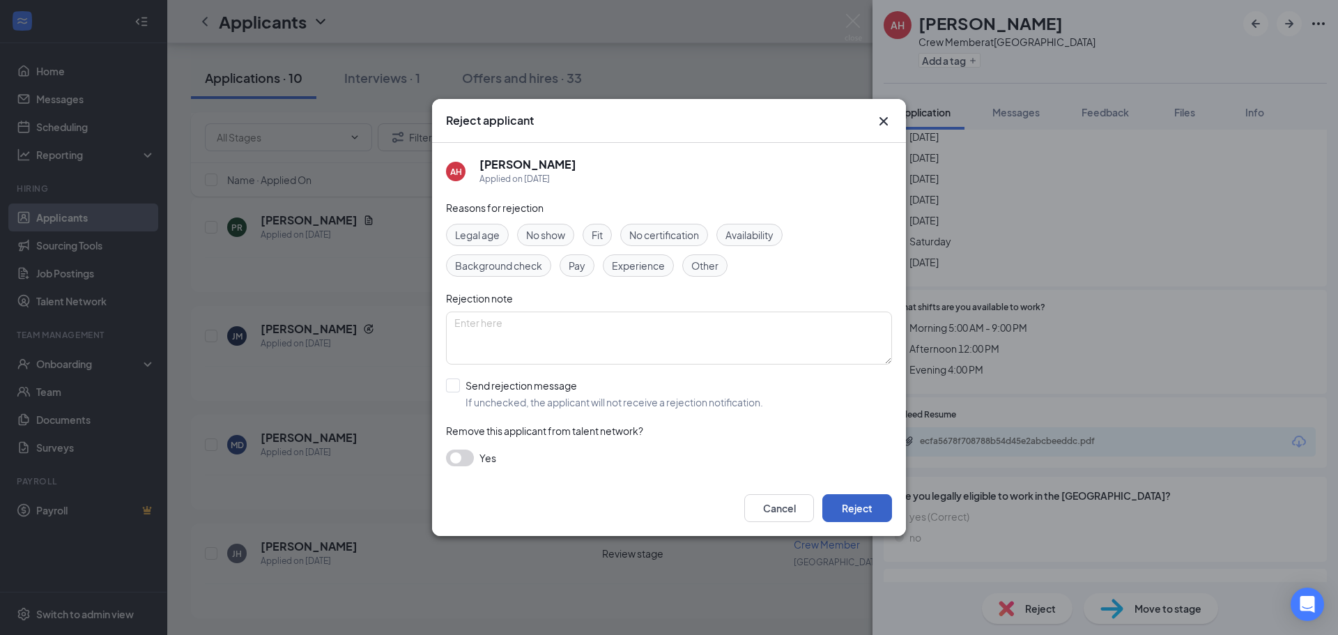
click at [840, 508] on button "Reject" at bounding box center [857, 508] width 70 height 28
